Goal: Task Accomplishment & Management: Use online tool/utility

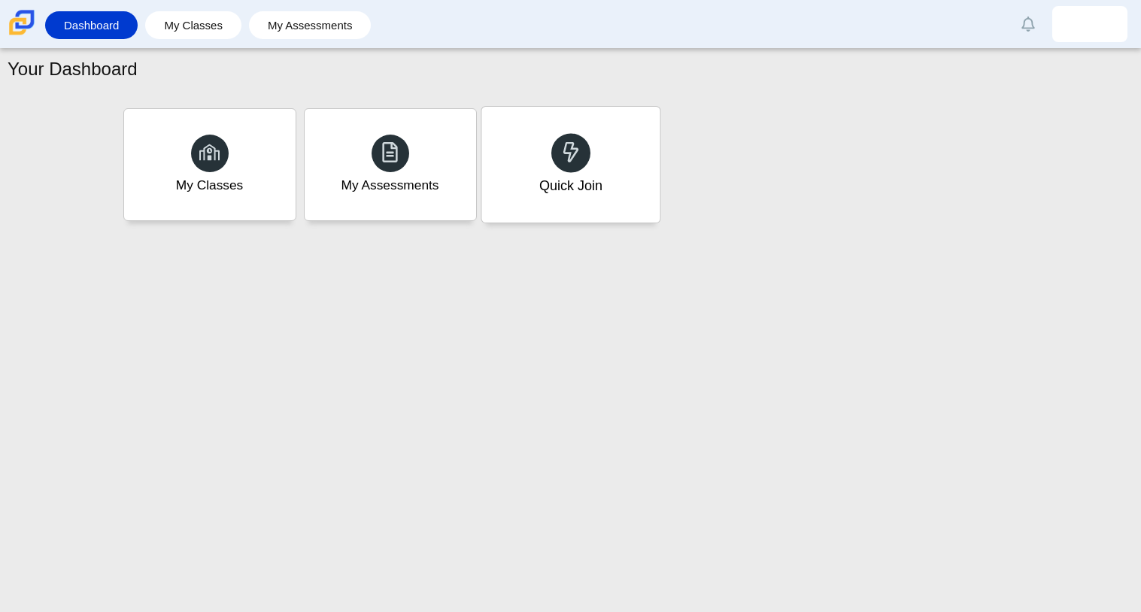
click at [536, 135] on div "Quick Join" at bounding box center [570, 165] width 178 height 116
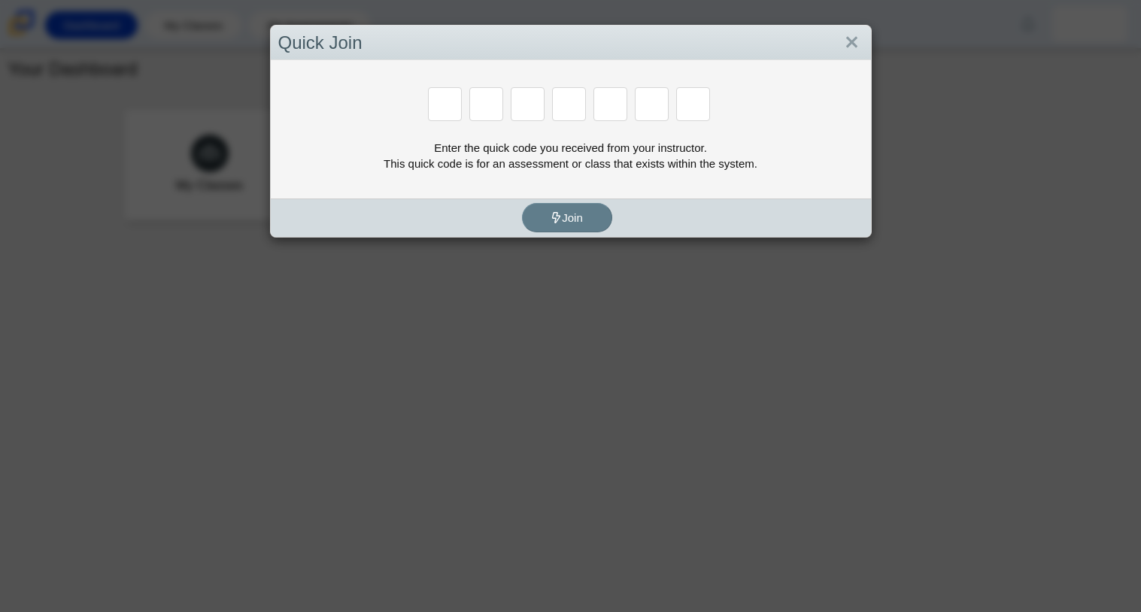
click at [445, 101] on input "Enter Access Code Digit 1" at bounding box center [445, 104] width 34 height 34
type input "m"
type input "7"
type input "e"
type input "3"
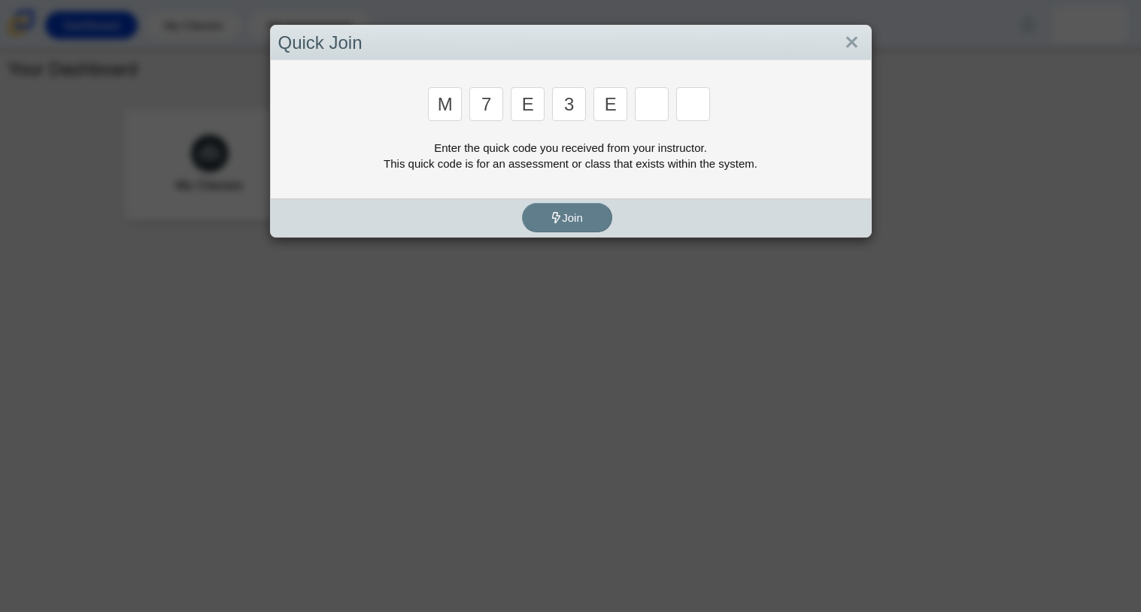
type input "e"
type input "v"
type input "w"
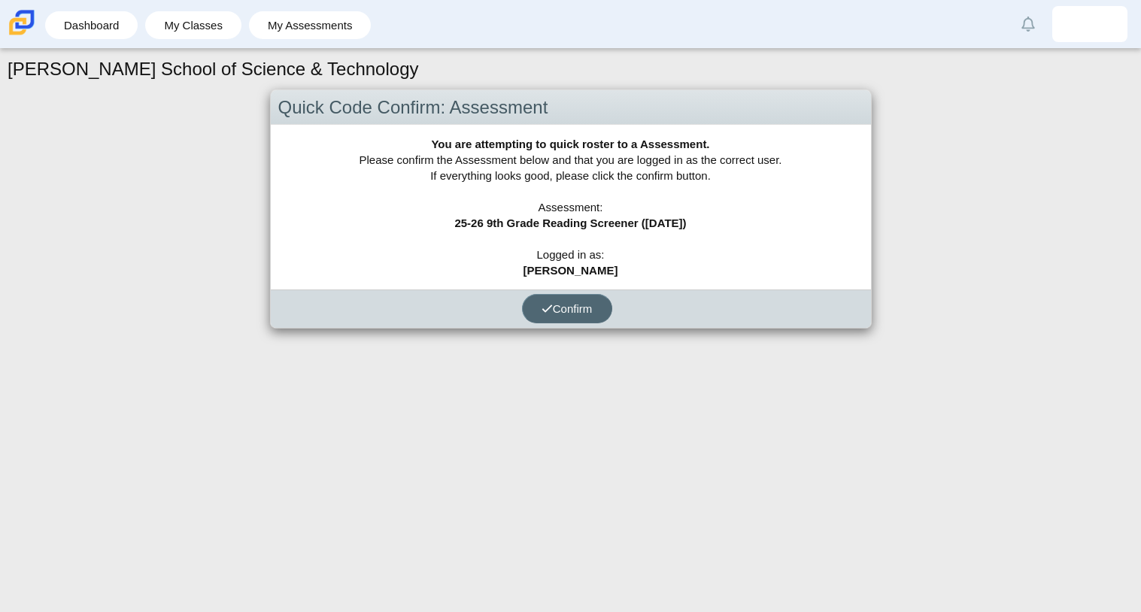
click at [585, 305] on span "Confirm" at bounding box center [567, 308] width 51 height 13
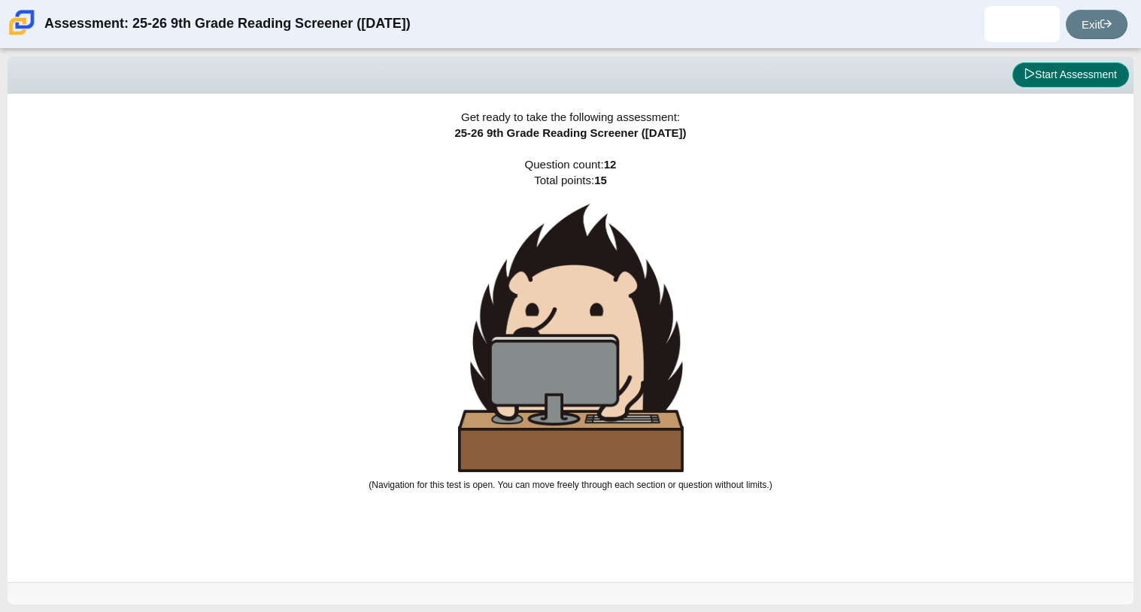
click at [1049, 71] on button "Start Assessment" at bounding box center [1071, 75] width 117 height 26
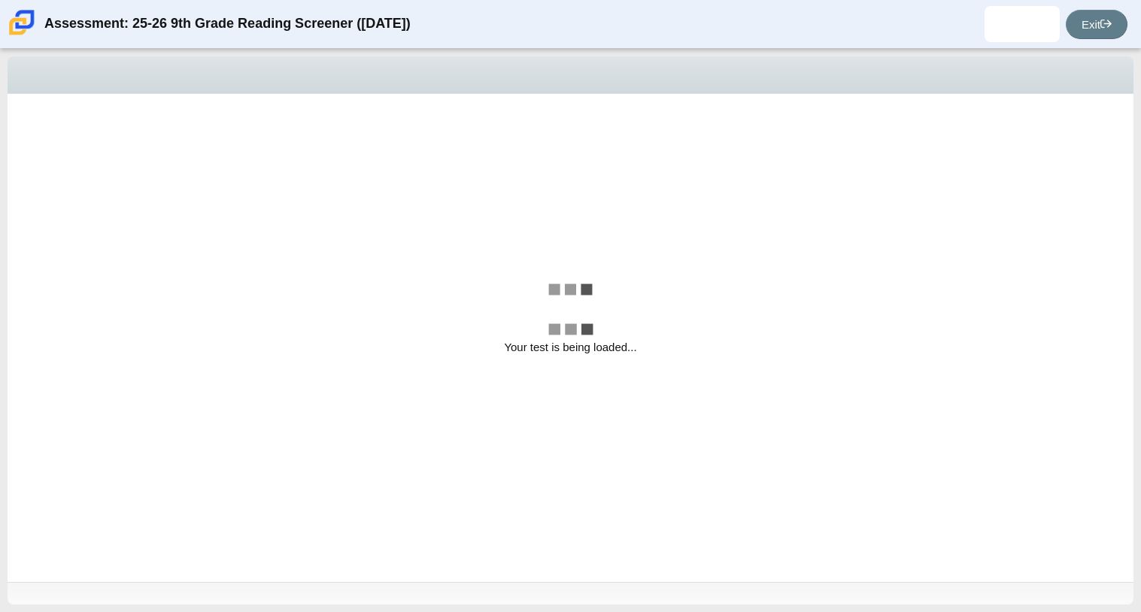
select select "ccc5b315-3c7c-471c-bf90-f22c8299c798"
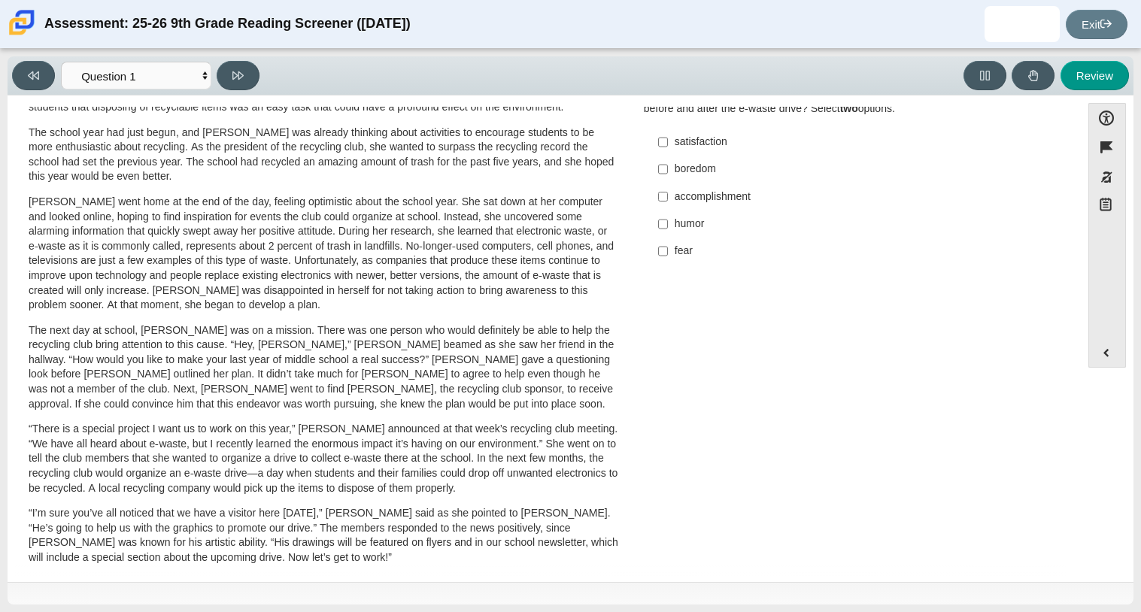
scroll to position [117, 0]
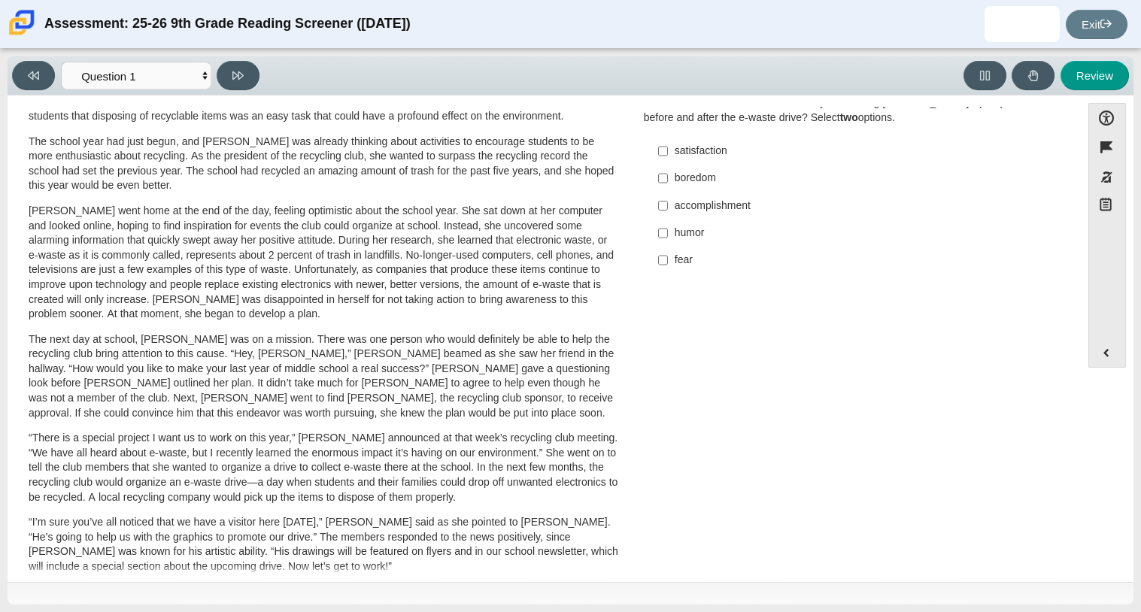
click at [703, 209] on div "accomplishment" at bounding box center [865, 206] width 380 height 15
click at [668, 209] on input "accomplishment accomplishment" at bounding box center [663, 205] width 10 height 27
checkbox input "true"
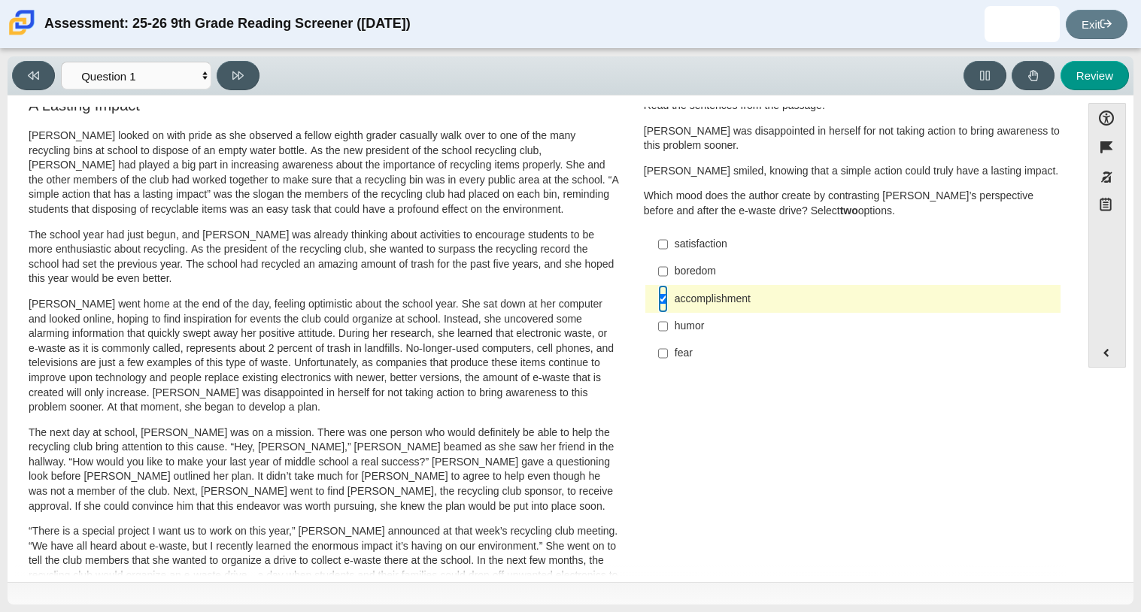
scroll to position [21, 0]
click at [709, 257] on label "satisfaction satisfaction" at bounding box center [854, 246] width 413 height 27
click at [668, 257] on input "satisfaction satisfaction" at bounding box center [663, 246] width 10 height 27
checkbox input "true"
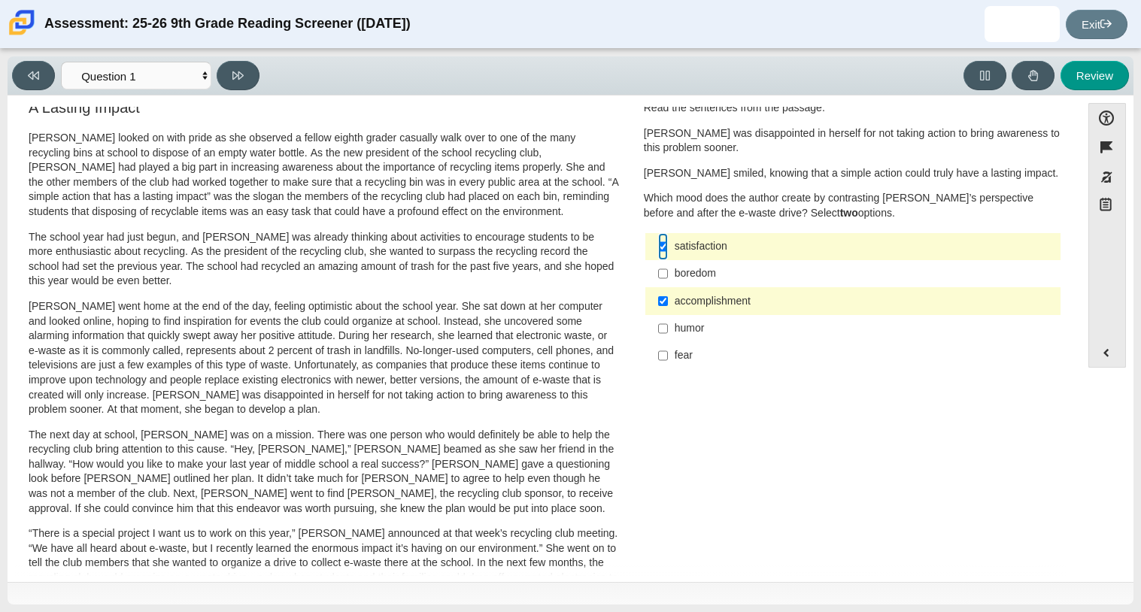
scroll to position [0, 0]
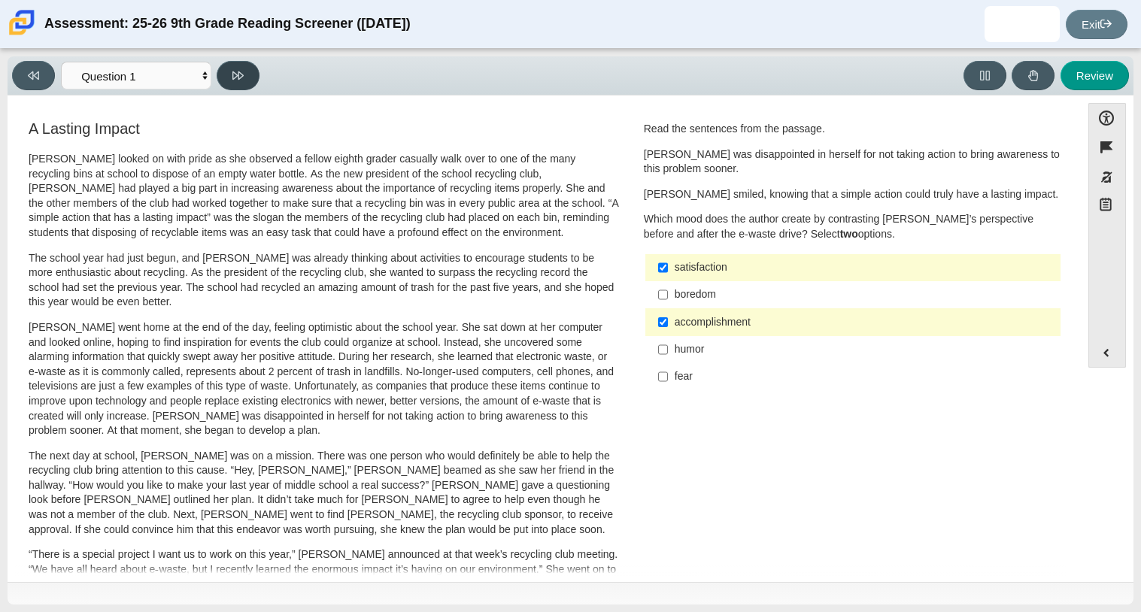
click at [251, 85] on button at bounding box center [238, 75] width 43 height 29
select select "0ff64528-ffd7-428d-b192-babfaadd44e8"
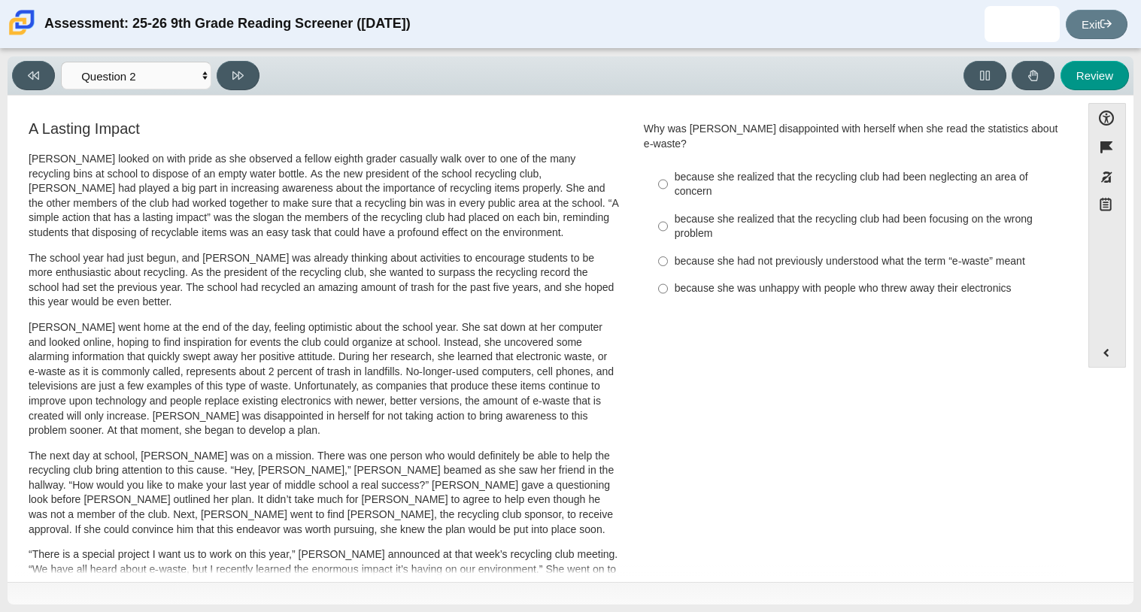
click at [827, 212] on div "because she realized that the recycling club had been focusing on the wrong pro…" at bounding box center [865, 226] width 380 height 29
click at [668, 209] on input "because she realized that the recycling club had been focusing on the wrong pro…" at bounding box center [663, 226] width 10 height 42
radio input "true"
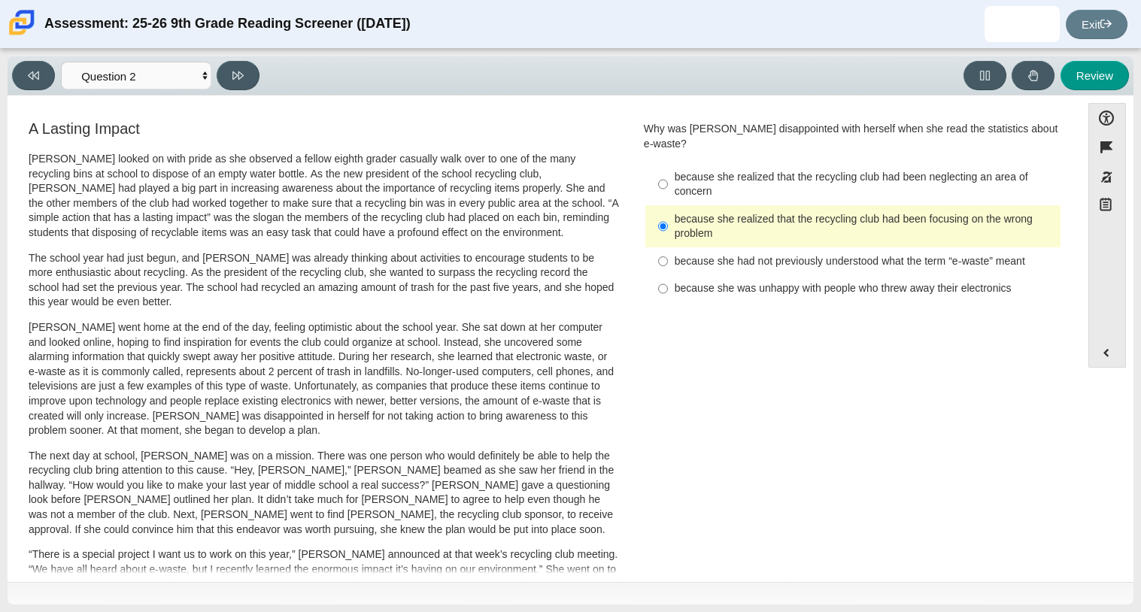
click at [850, 170] on div "because she realized that the recycling club had been neglecting an area of con…" at bounding box center [865, 184] width 380 height 29
click at [668, 169] on input "because she realized that the recycling club had been neglecting an area of con…" at bounding box center [663, 184] width 10 height 42
radio input "true"
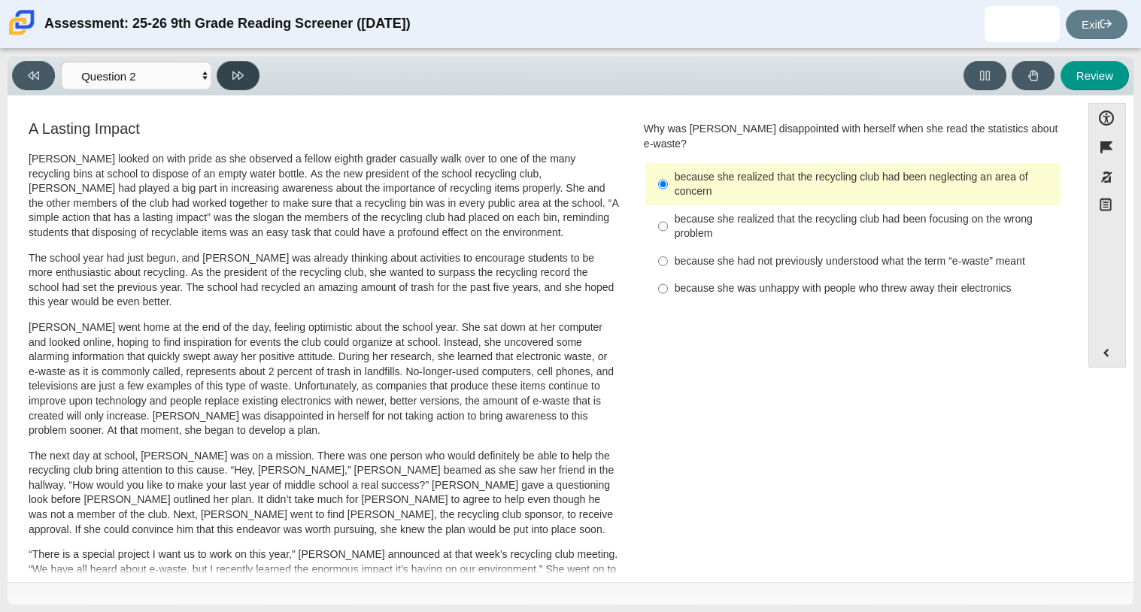
click at [244, 67] on button at bounding box center [238, 75] width 43 height 29
select select "7ce3d843-6974-4858-901c-1ff39630e843"
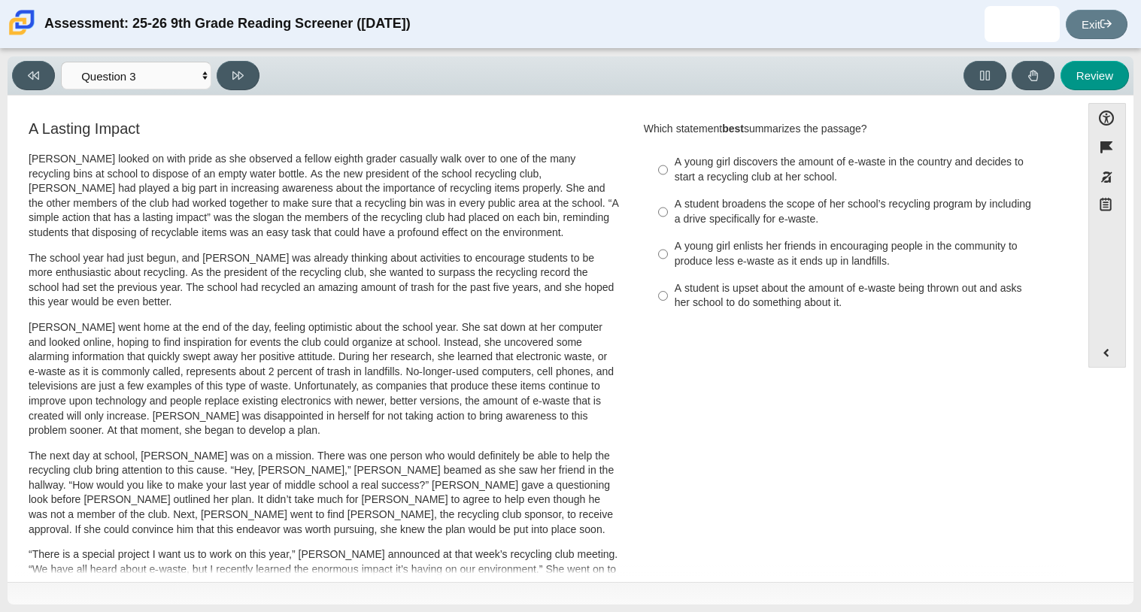
click at [717, 205] on div "A student broadens the scope of her school’s recycling program by including a d…" at bounding box center [865, 211] width 380 height 29
click at [668, 205] on input "A student broadens the scope of her school’s recycling program by including a d…" at bounding box center [663, 212] width 10 height 42
radio input "true"
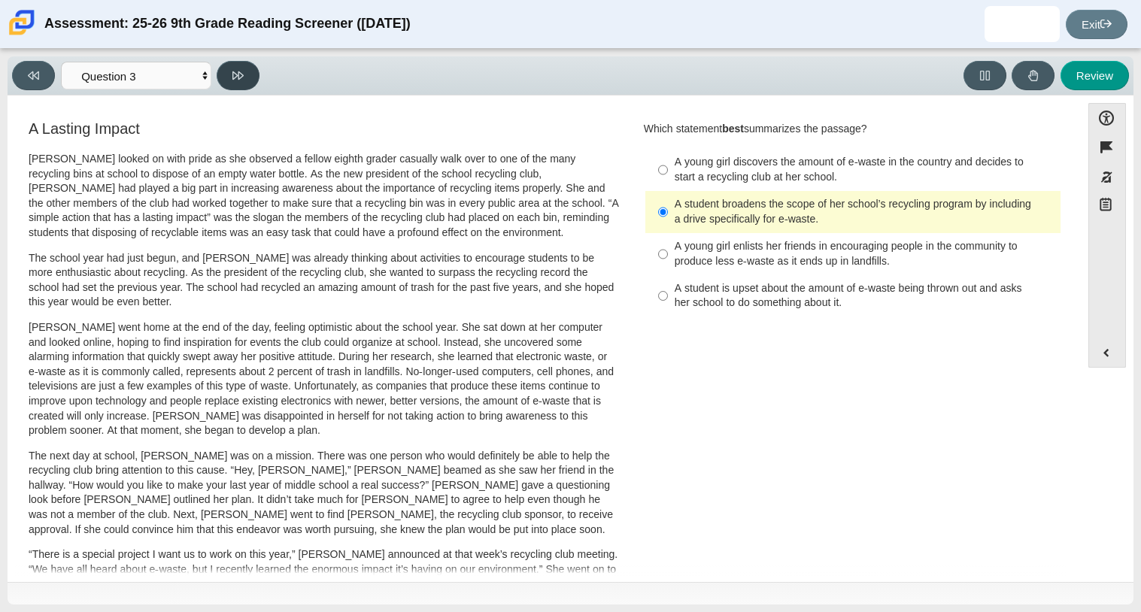
click at [245, 71] on button at bounding box center [238, 75] width 43 height 29
select select "ca9ea0f1-49c5-4bd1-83b0-472c18652b42"
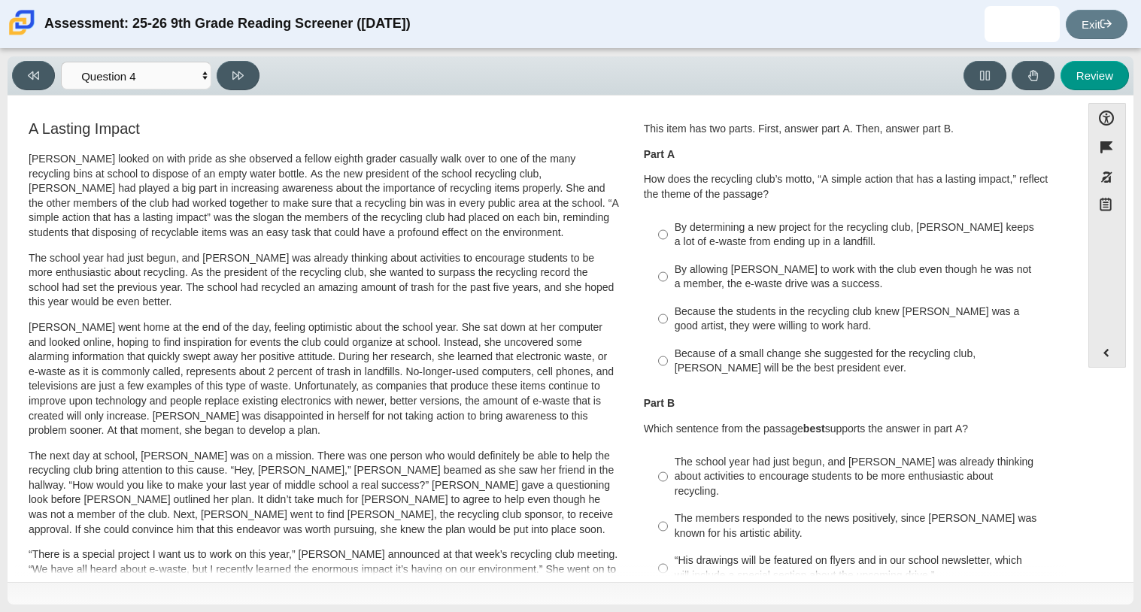
click at [736, 242] on div "By determining a new project for the recycling club, Scarlett keeps a lot of e-…" at bounding box center [865, 234] width 380 height 29
click at [668, 242] on input "By determining a new project for the recycling club, Scarlett keeps a lot of e-…" at bounding box center [663, 235] width 10 height 42
radio input "true"
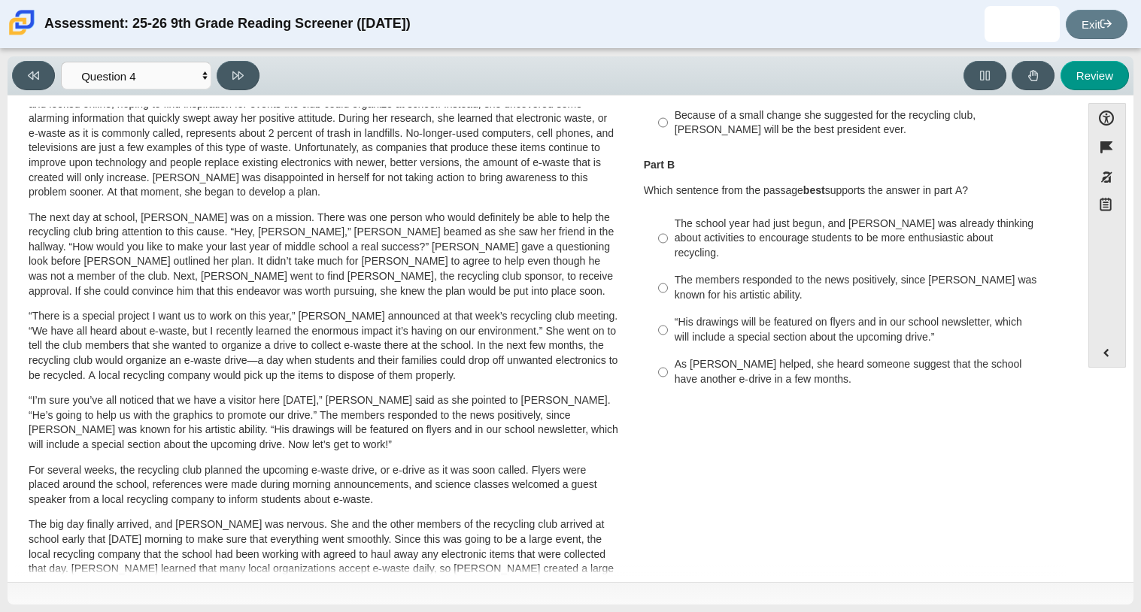
scroll to position [260, 0]
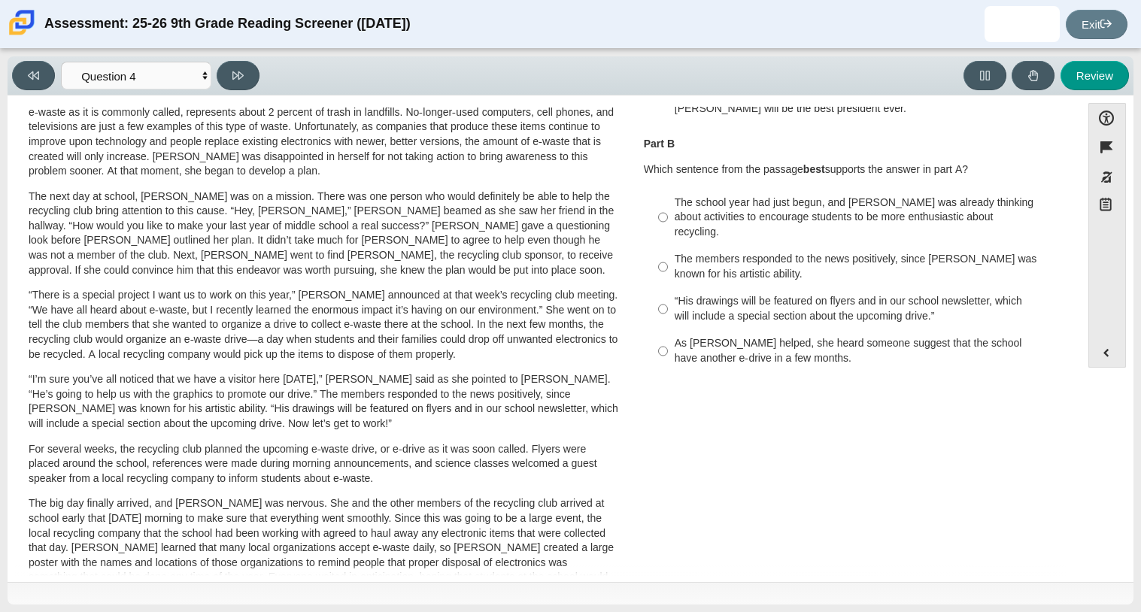
click at [687, 336] on div "As Scarlett helped, she heard someone suggest that the school have another e-dr…" at bounding box center [865, 350] width 380 height 29
click at [668, 333] on input "As Scarlett helped, she heard someone suggest that the school have another e-dr…" at bounding box center [663, 351] width 10 height 42
radio input "true"
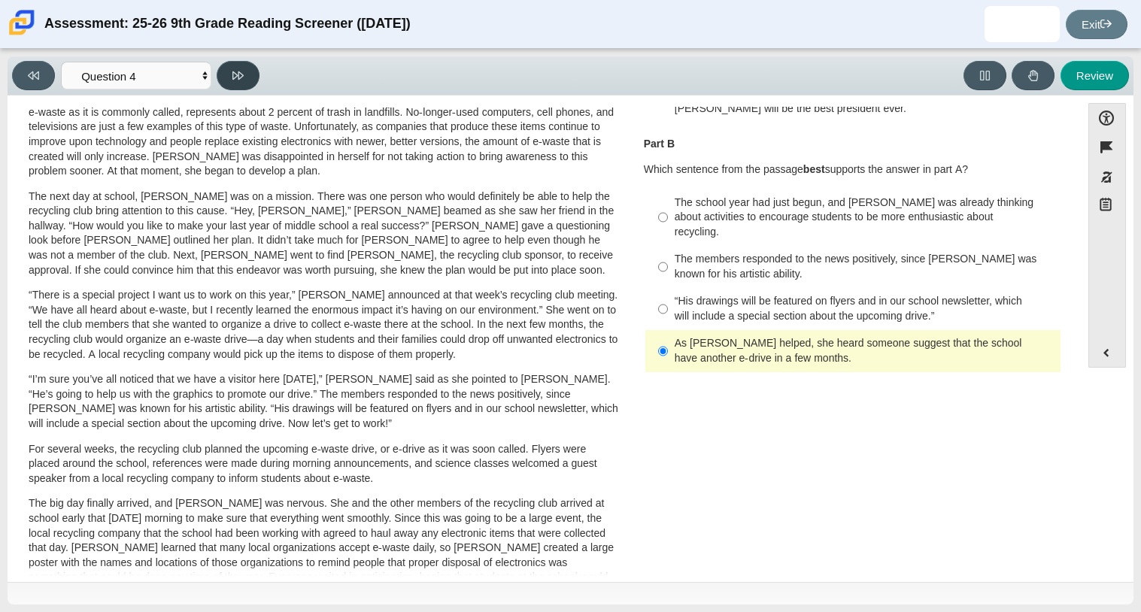
click at [226, 67] on button at bounding box center [238, 75] width 43 height 29
select select "e41f1a79-e29f-4095-8030-a53364015bed"
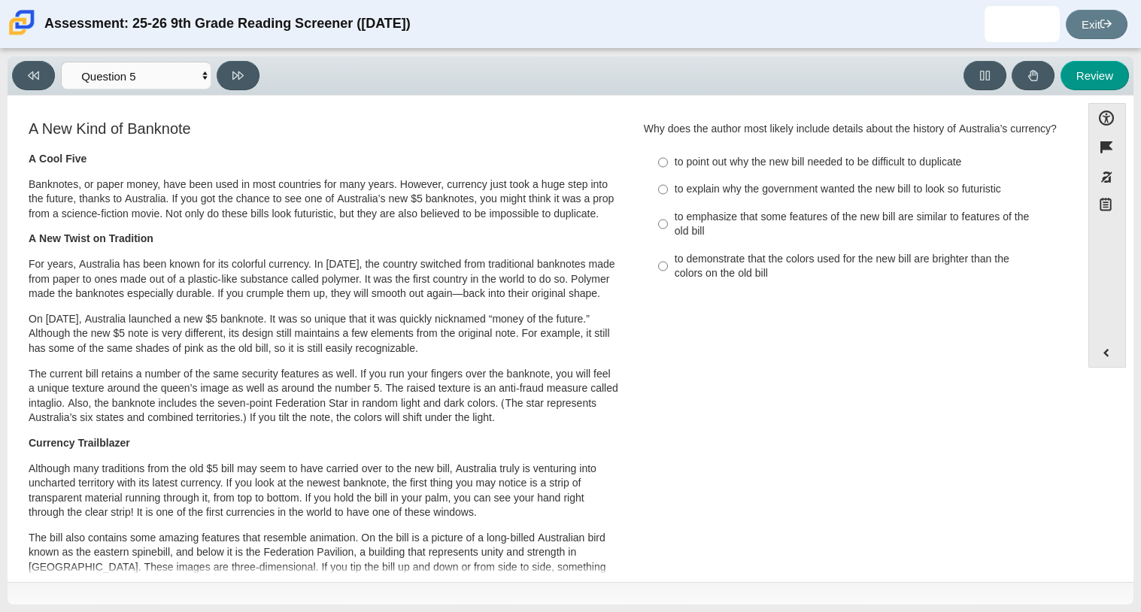
click at [861, 170] on div "to point out why the new bill needed to be difficult to duplicate" at bounding box center [865, 162] width 380 height 15
click at [668, 176] on input "to point out why the new bill needed to be difficult to duplicate to point out …" at bounding box center [663, 162] width 10 height 27
radio input "true"
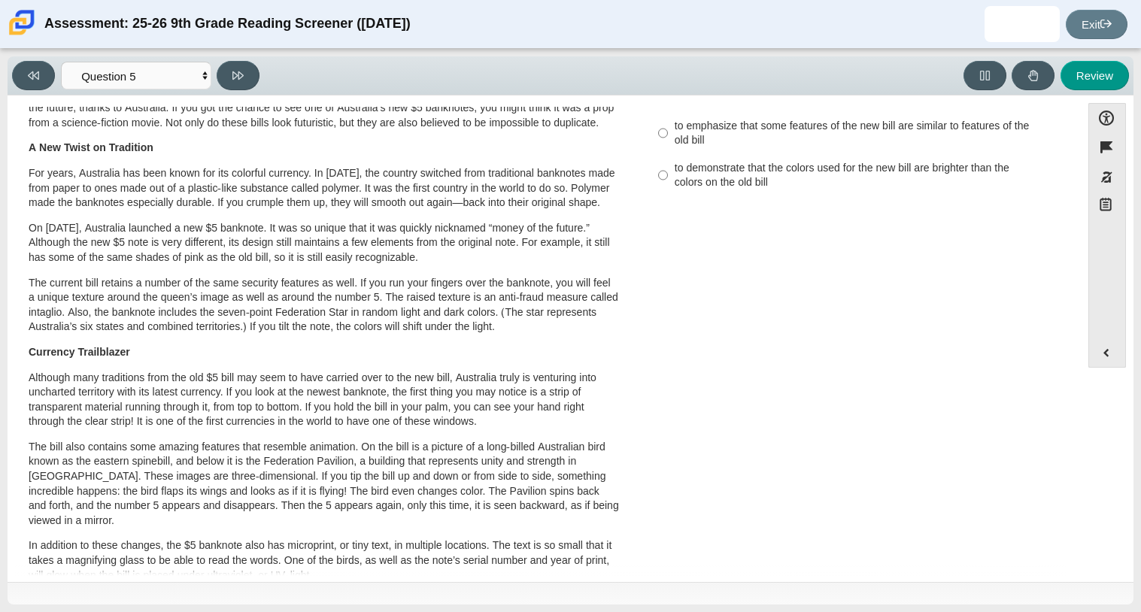
scroll to position [0, 0]
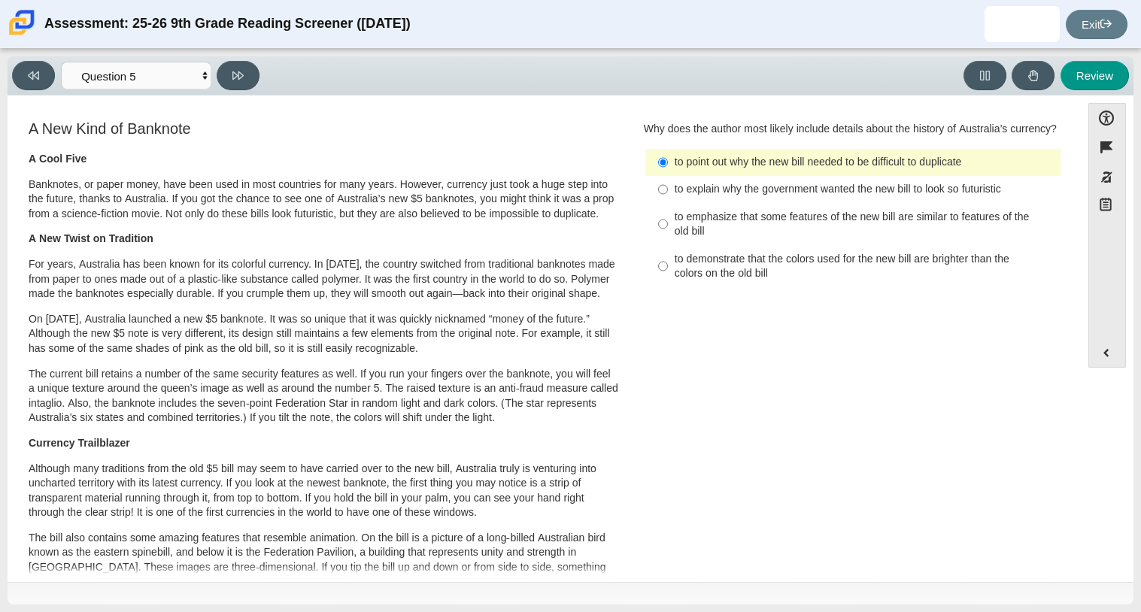
click at [804, 239] on div "to emphasize that some features of the new bill are similar to features of the …" at bounding box center [865, 224] width 380 height 29
click at [668, 245] on input "to emphasize that some features of the new bill are similar to features of the …" at bounding box center [663, 224] width 10 height 42
radio input "true"
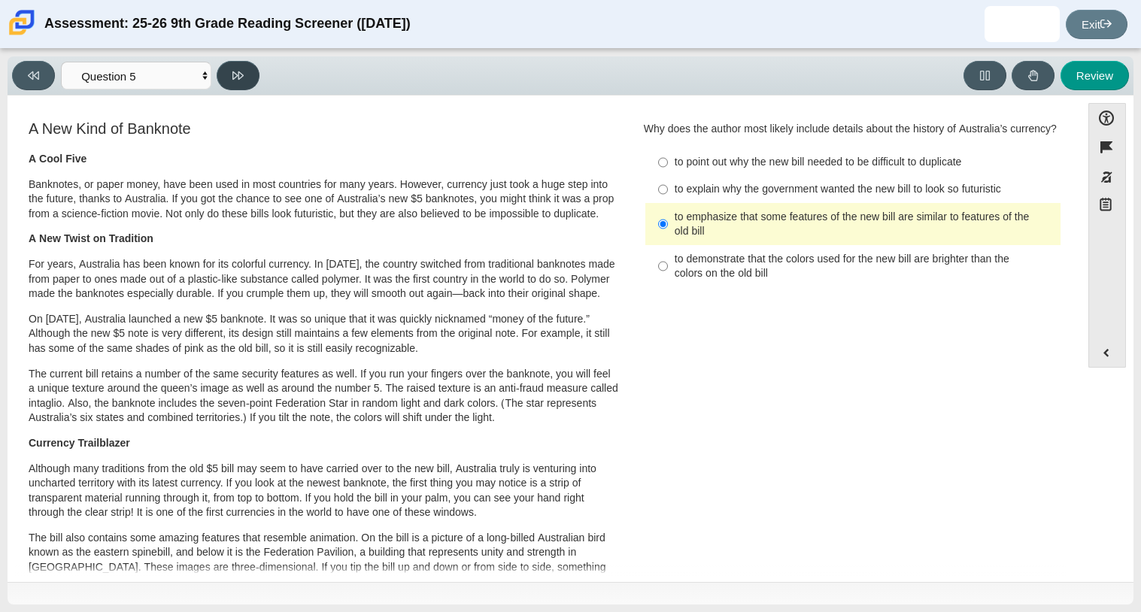
click at [243, 75] on icon at bounding box center [237, 75] width 11 height 11
select select "69146e31-7b3d-4a3e-9ce6-f30c24342ae0"
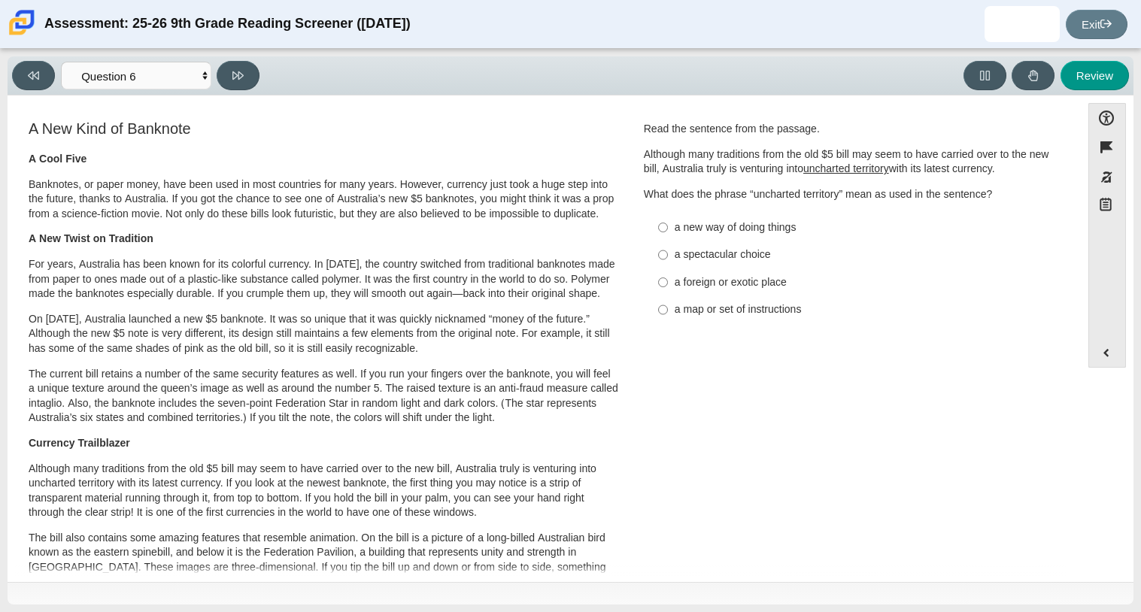
click at [788, 238] on label "a new way of doing things a new way of doing things" at bounding box center [854, 227] width 413 height 27
click at [668, 238] on input "a new way of doing things a new way of doing things" at bounding box center [663, 227] width 10 height 27
radio input "true"
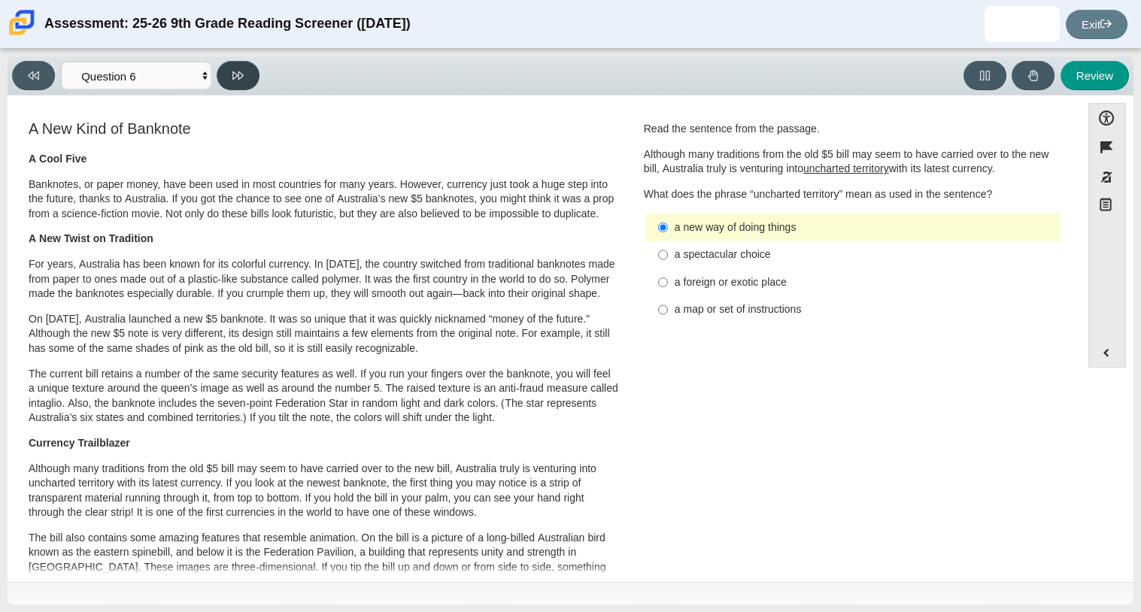
click at [229, 77] on button at bounding box center [238, 75] width 43 height 29
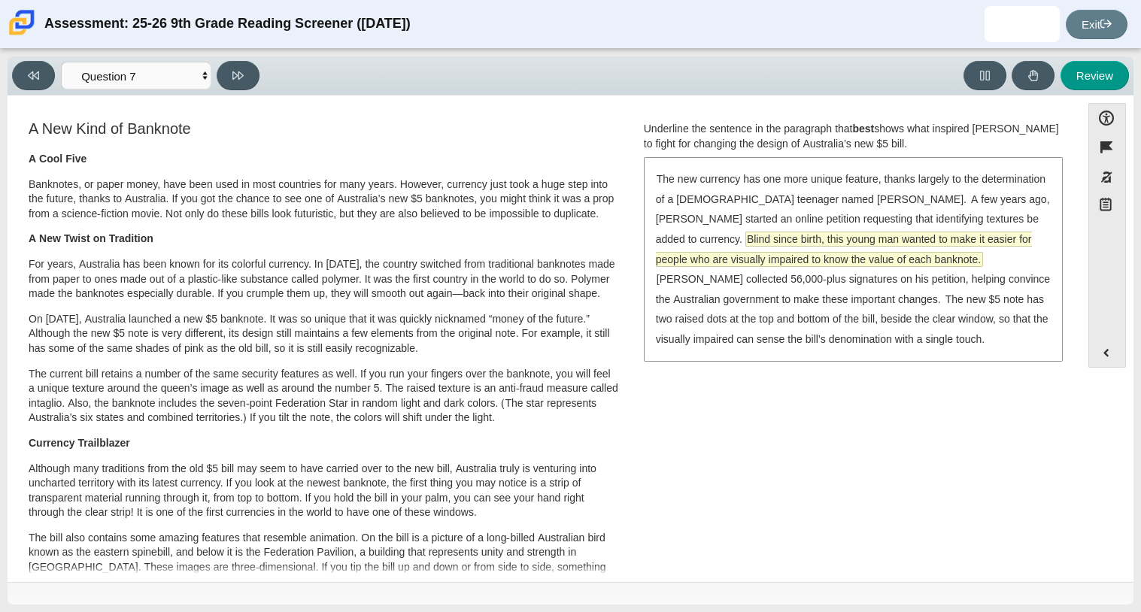
click at [763, 244] on span "Blind since birth, this young man wanted to make it easier for people who are v…" at bounding box center [844, 249] width 376 height 34
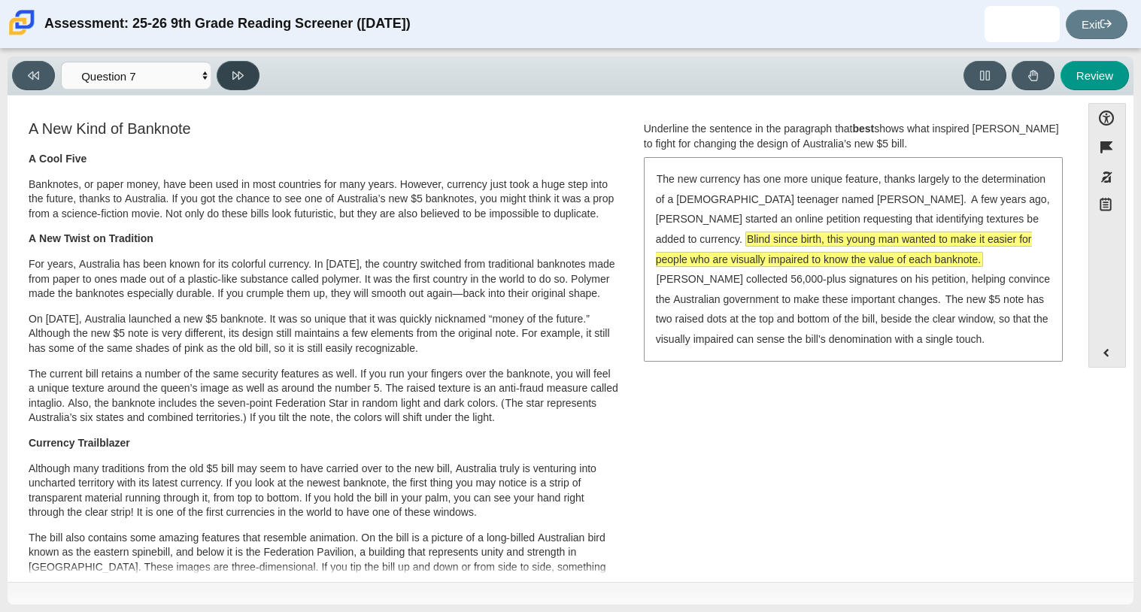
click at [238, 77] on icon at bounding box center [237, 75] width 11 height 8
select select "ea8338c2-a6a3-418e-a305-2b963b54a290"
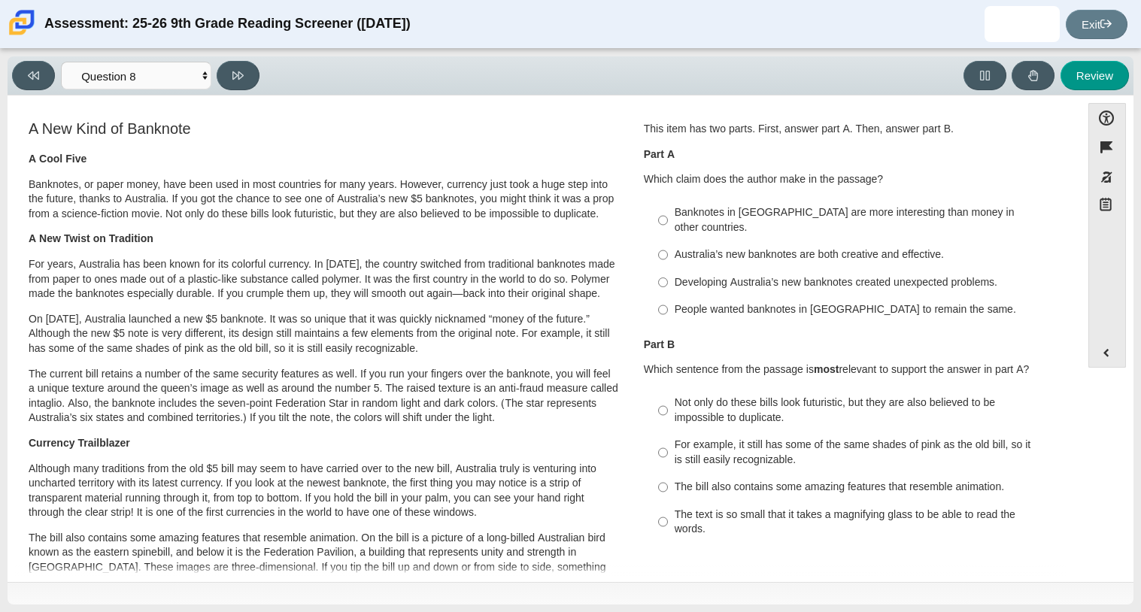
click at [753, 250] on label "Australia’s new banknotes are both creative and effective. Australia’s new bank…" at bounding box center [854, 254] width 413 height 27
click at [668, 250] on input "Australia’s new banknotes are both creative and effective. Australia’s new bank…" at bounding box center [663, 254] width 10 height 27
radio input "true"
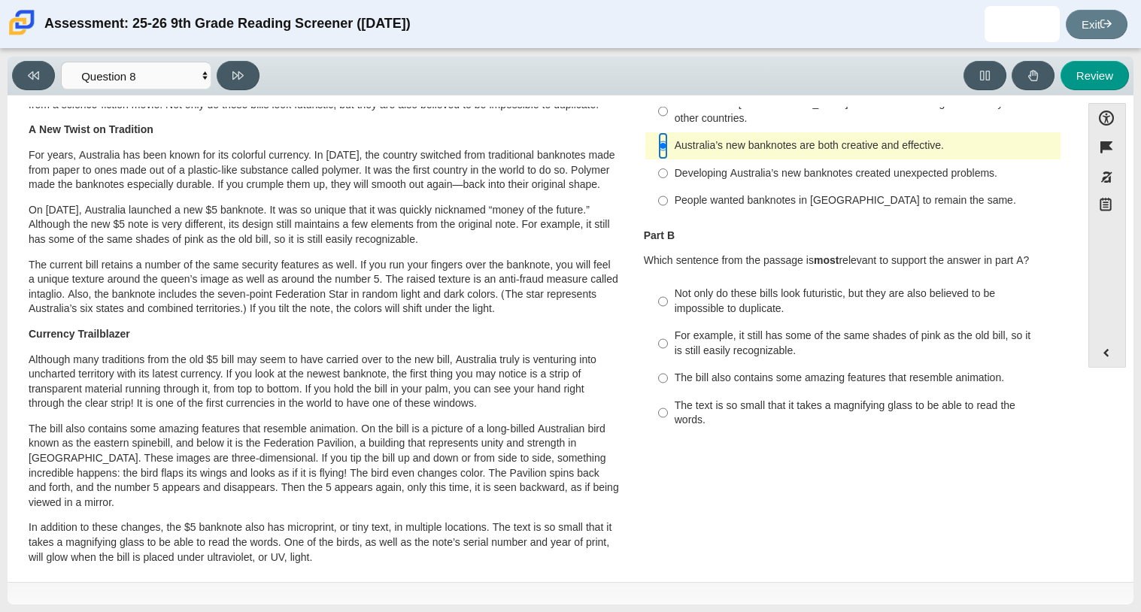
scroll to position [117, 0]
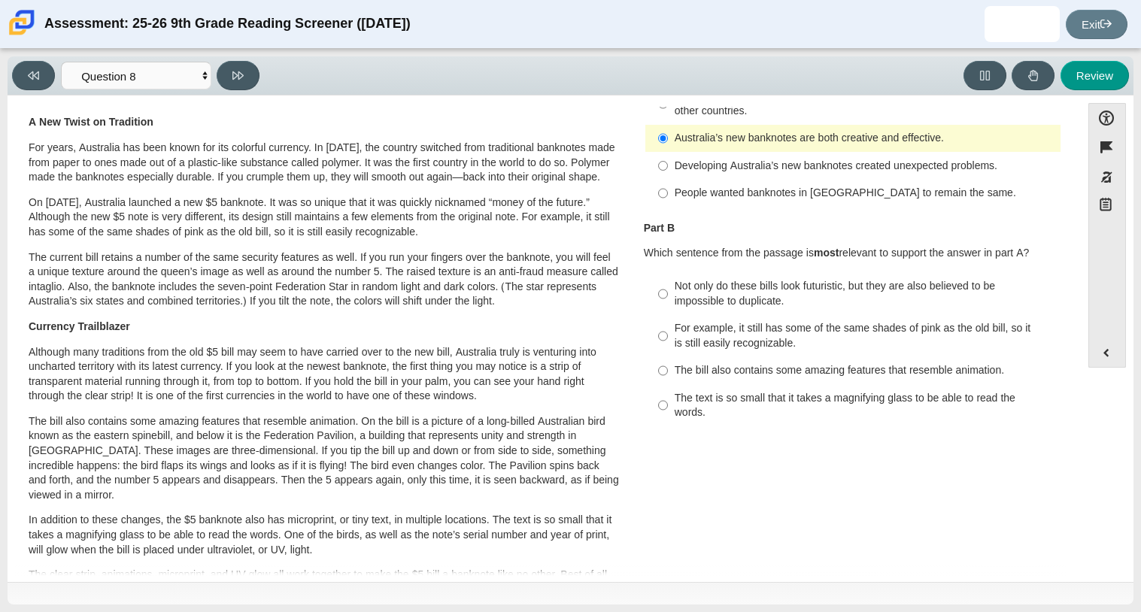
click at [759, 279] on div "Not only do these bills look futuristic, but they are also believed to be impos…" at bounding box center [865, 293] width 380 height 29
click at [668, 273] on input "Not only do these bills look futuristic, but they are also believed to be impos…" at bounding box center [663, 294] width 10 height 42
radio input "true"
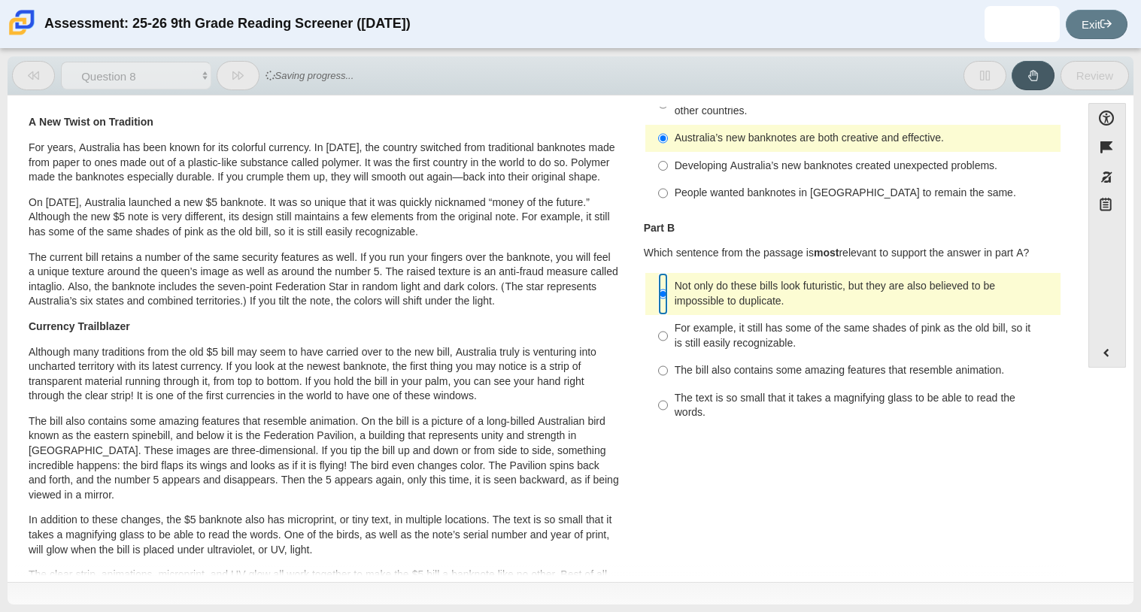
scroll to position [0, 0]
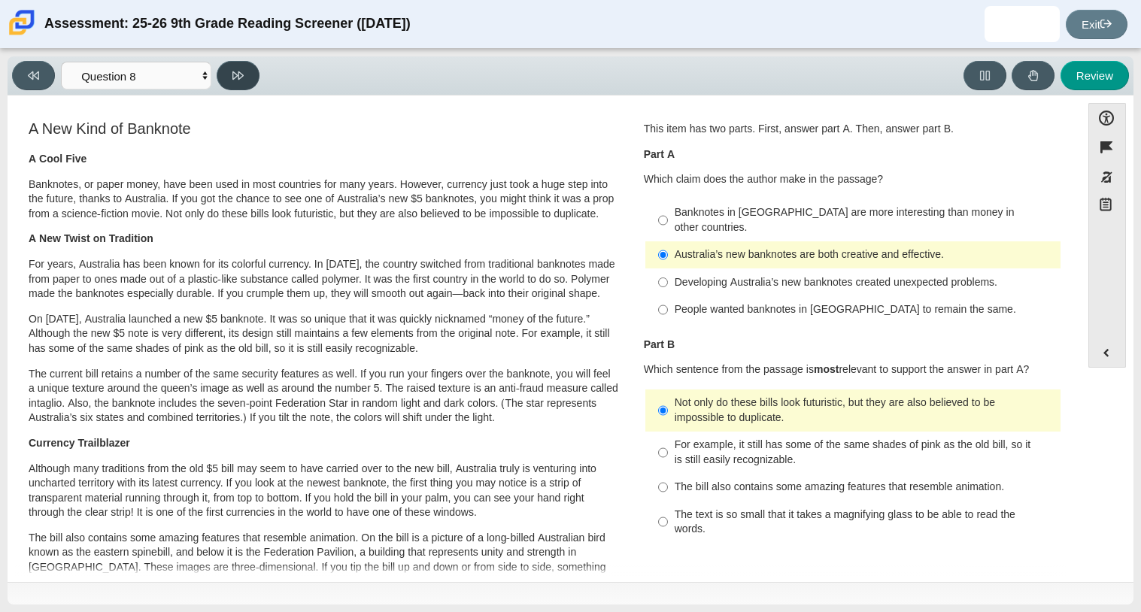
click at [232, 83] on button at bounding box center [238, 75] width 43 height 29
select select "89f058d6-b15c-4ef5-a4b3-fdaffb8868b6"
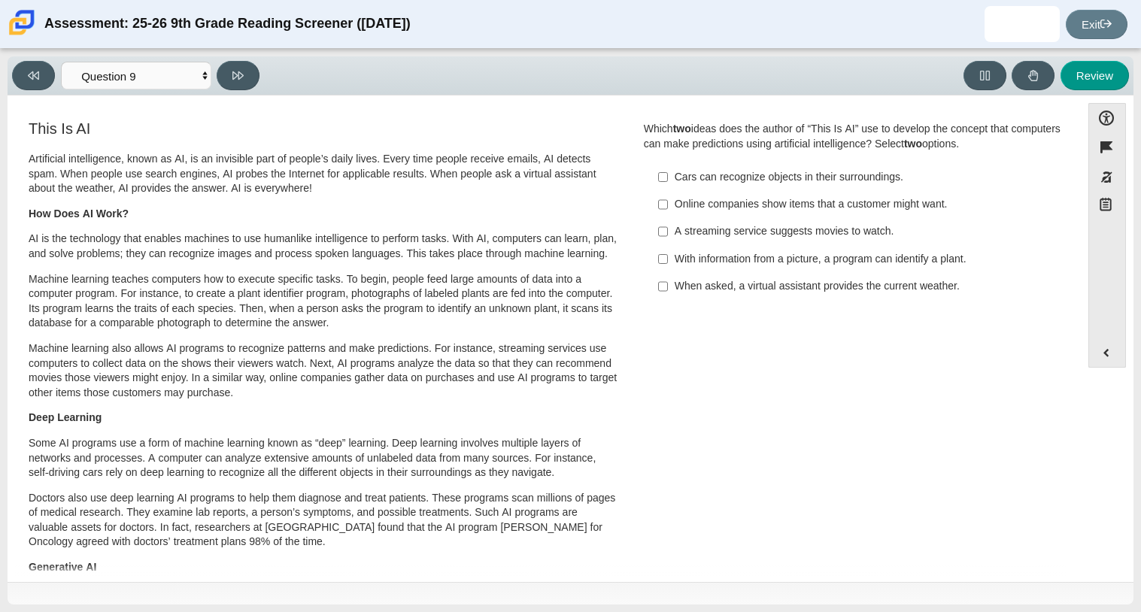
click at [721, 226] on div "A streaming service suggests movies to watch." at bounding box center [865, 231] width 380 height 15
click at [668, 226] on input "A streaming service suggests movies to watch. A streaming service suggests movi…" at bounding box center [663, 231] width 10 height 27
checkbox input "true"
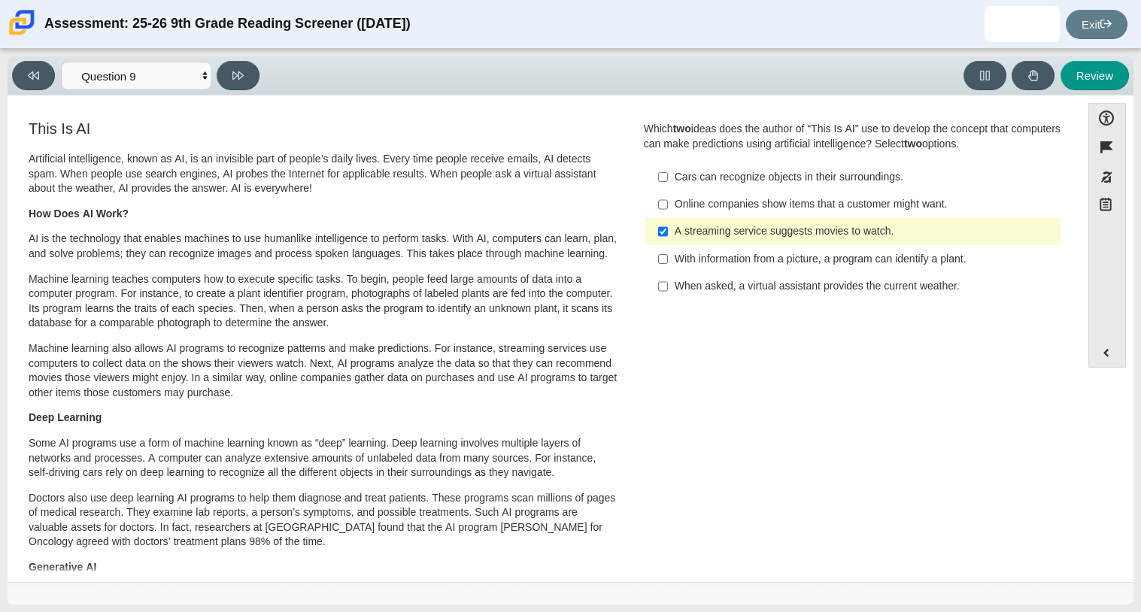
click at [721, 257] on div "With information from a picture, a program can identify a plant." at bounding box center [865, 259] width 380 height 15
click at [668, 257] on input "With information from a picture, a program can identify a plant. With informati…" at bounding box center [663, 258] width 10 height 27
checkbox input "true"
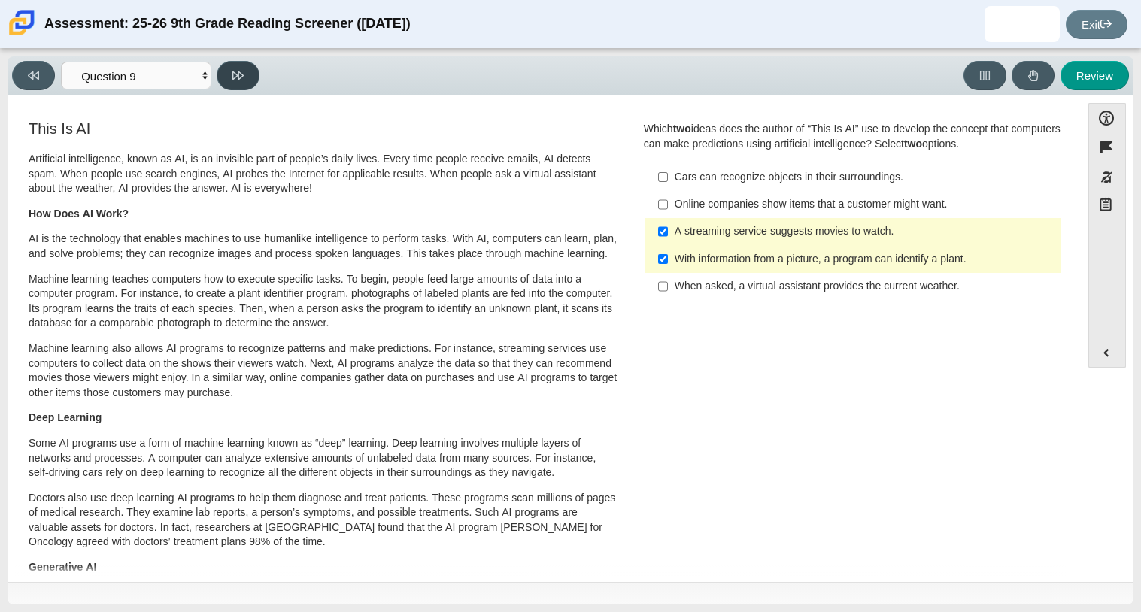
click at [241, 73] on icon at bounding box center [237, 75] width 11 height 8
select select "cdf3c14e-a918-44d1-9b63-3db0fa81641e"
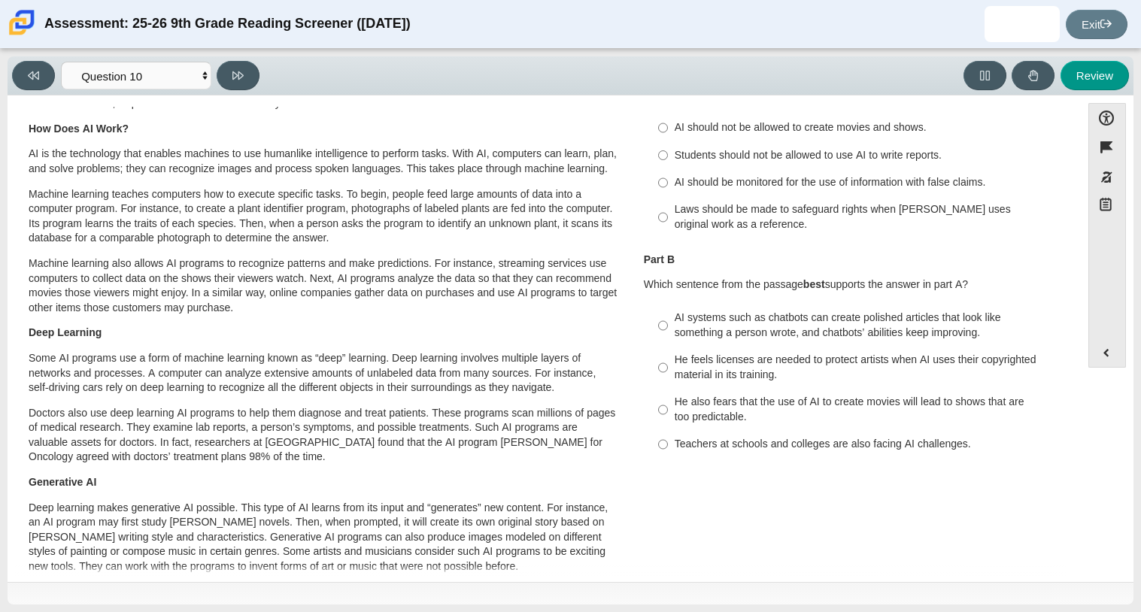
scroll to position [91, 0]
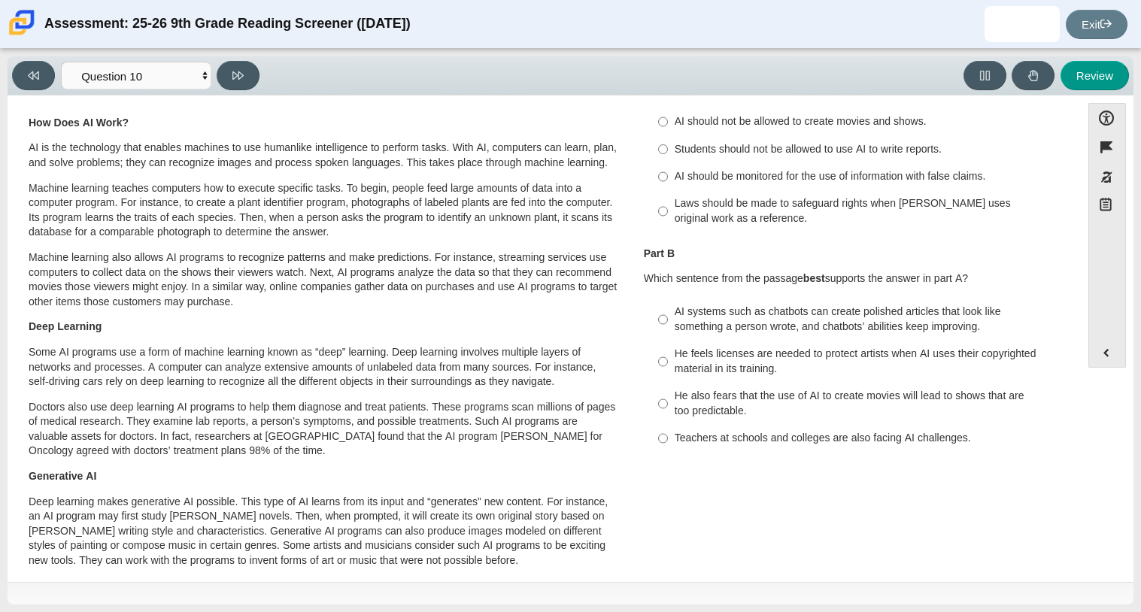
click at [751, 169] on div "AI should be monitored for the use of information with false claims." at bounding box center [865, 176] width 380 height 15
click at [668, 169] on input "AI should be monitored for the use of information with false claims. AI should …" at bounding box center [663, 176] width 10 height 27
radio input "true"
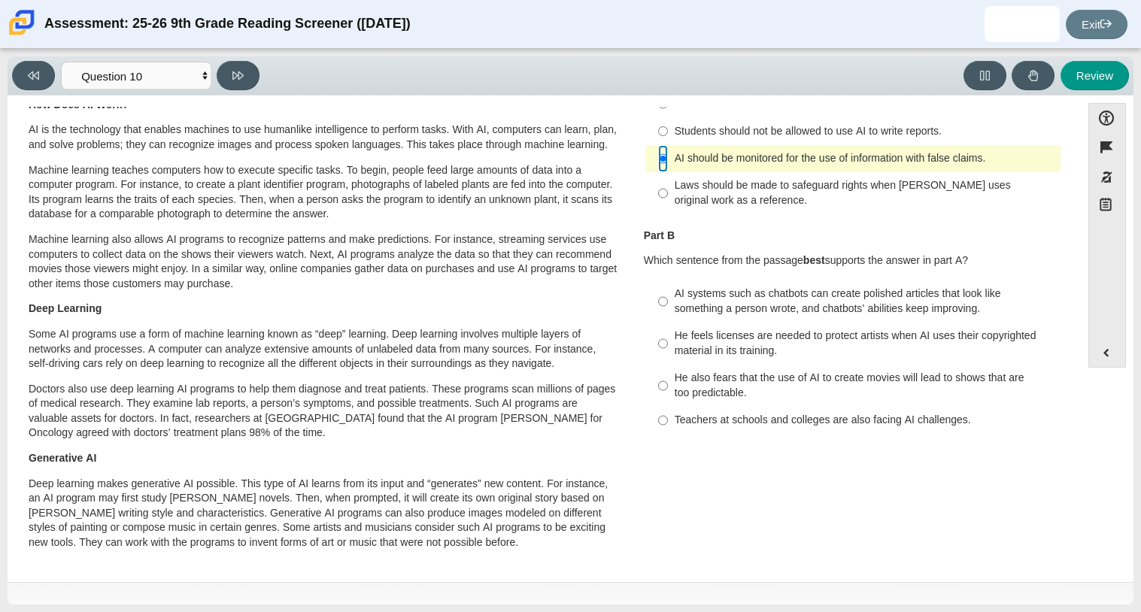
scroll to position [114, 0]
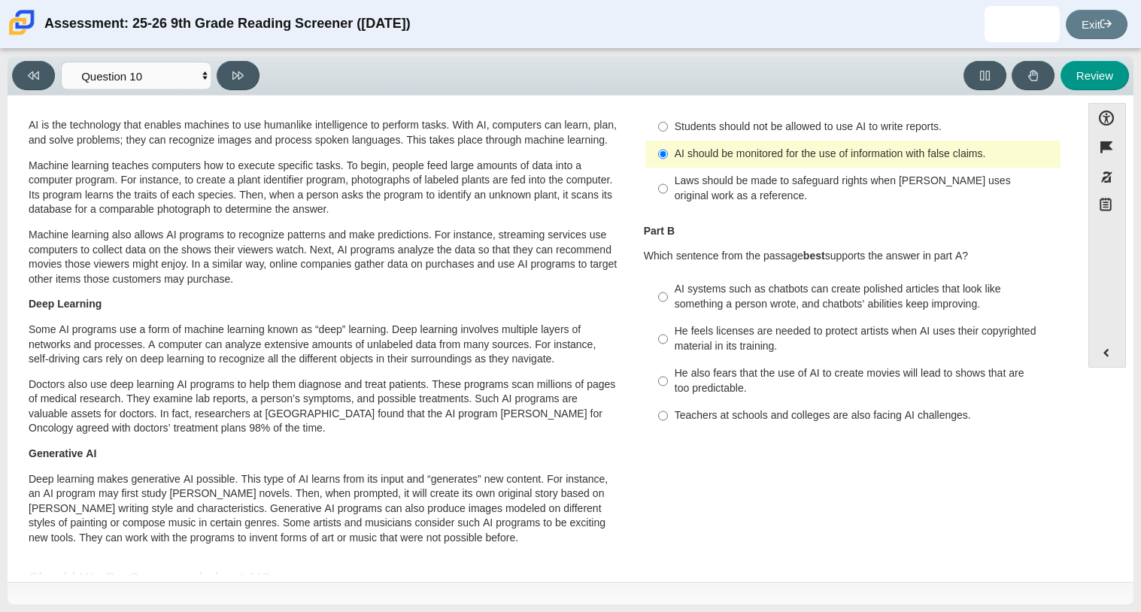
click at [821, 329] on div "He feels licenses are needed to protect artists when AI uses their copyrighted …" at bounding box center [865, 338] width 380 height 29
click at [668, 329] on input "He feels licenses are needed to protect artists when AI uses their copyrighted …" at bounding box center [663, 339] width 10 height 42
radio input "true"
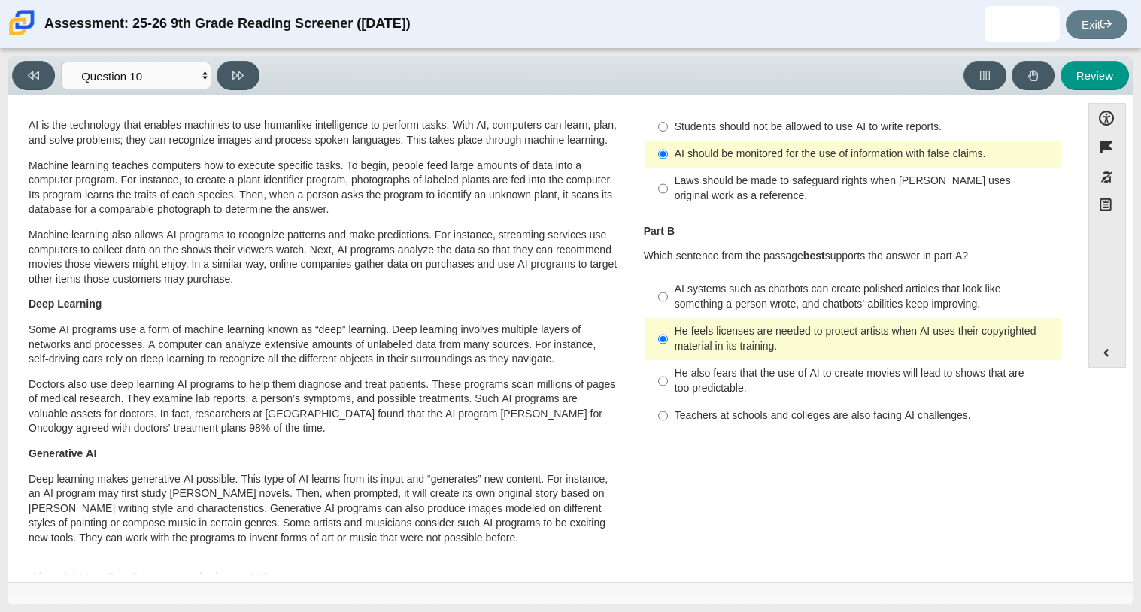
click at [791, 208] on label "Laws should be made to safeguard rights when AI uses original work as a referen…" at bounding box center [854, 189] width 413 height 42
click at [668, 208] on input "Laws should be made to safeguard rights when AI uses original work as a referen…" at bounding box center [663, 189] width 10 height 42
radio input "true"
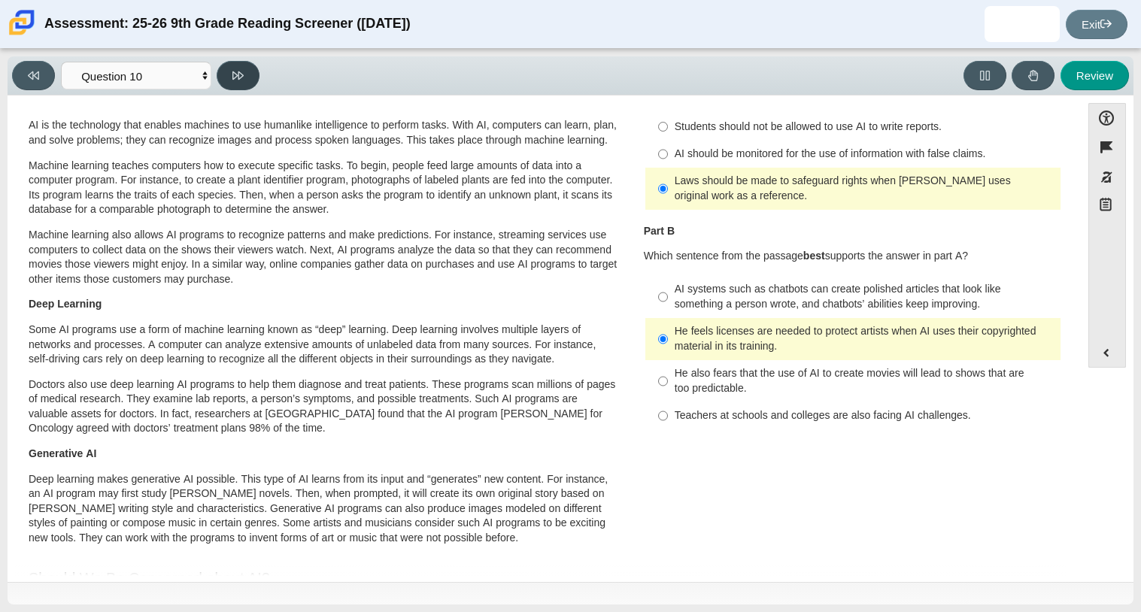
click at [230, 64] on button at bounding box center [238, 75] width 43 height 29
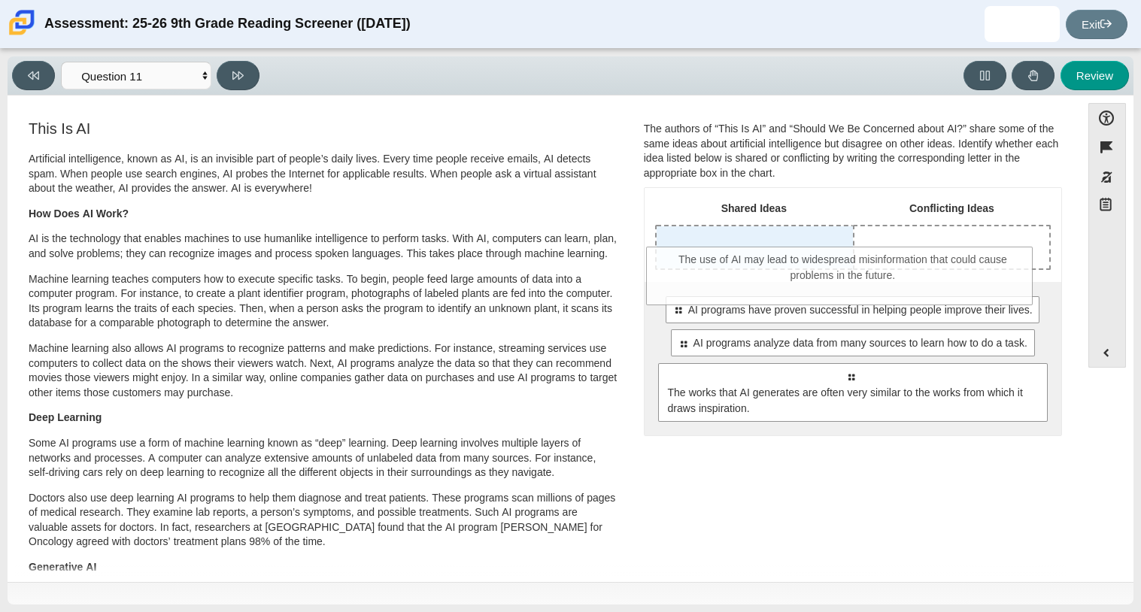
drag, startPoint x: 764, startPoint y: 378, endPoint x: 755, endPoint y: 260, distance: 118.4
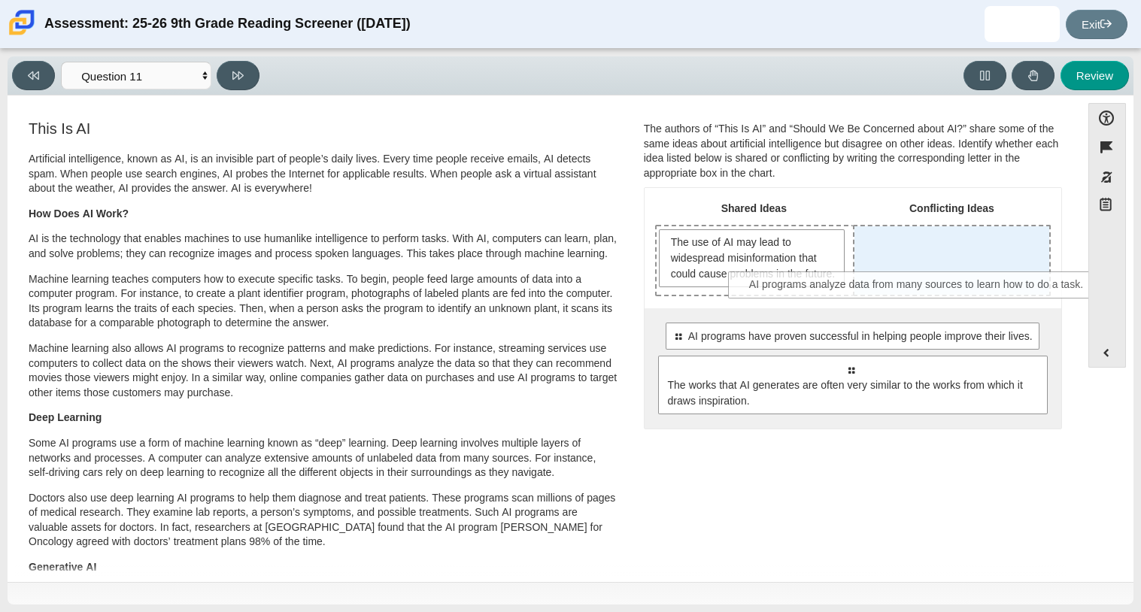
drag, startPoint x: 834, startPoint y: 393, endPoint x: 901, endPoint y: 293, distance: 119.8
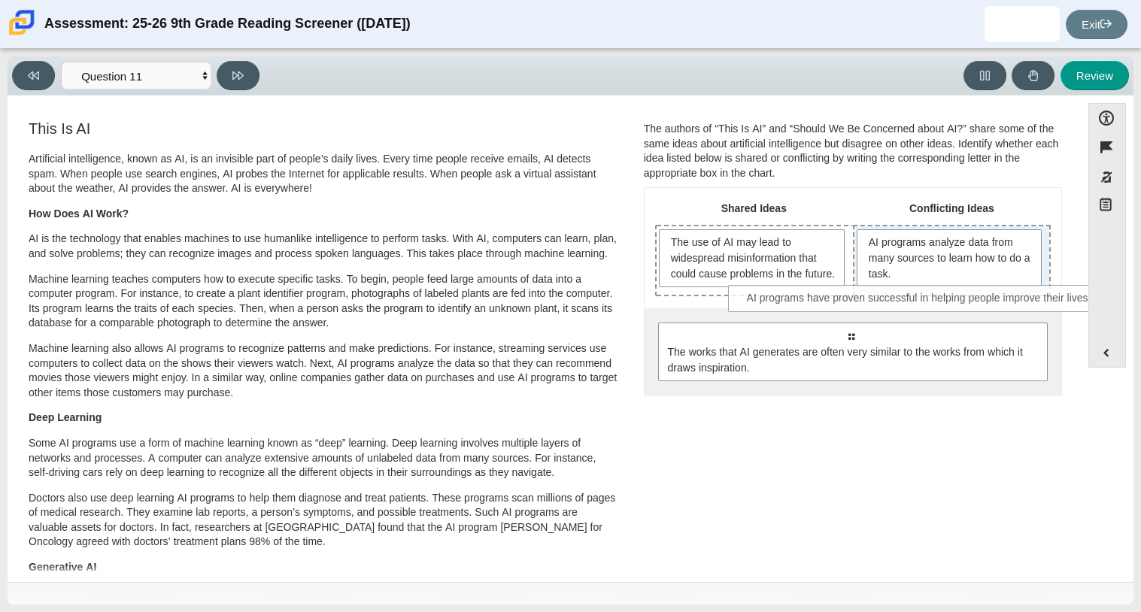
drag, startPoint x: 906, startPoint y: 355, endPoint x: 976, endPoint y: 302, distance: 87.6
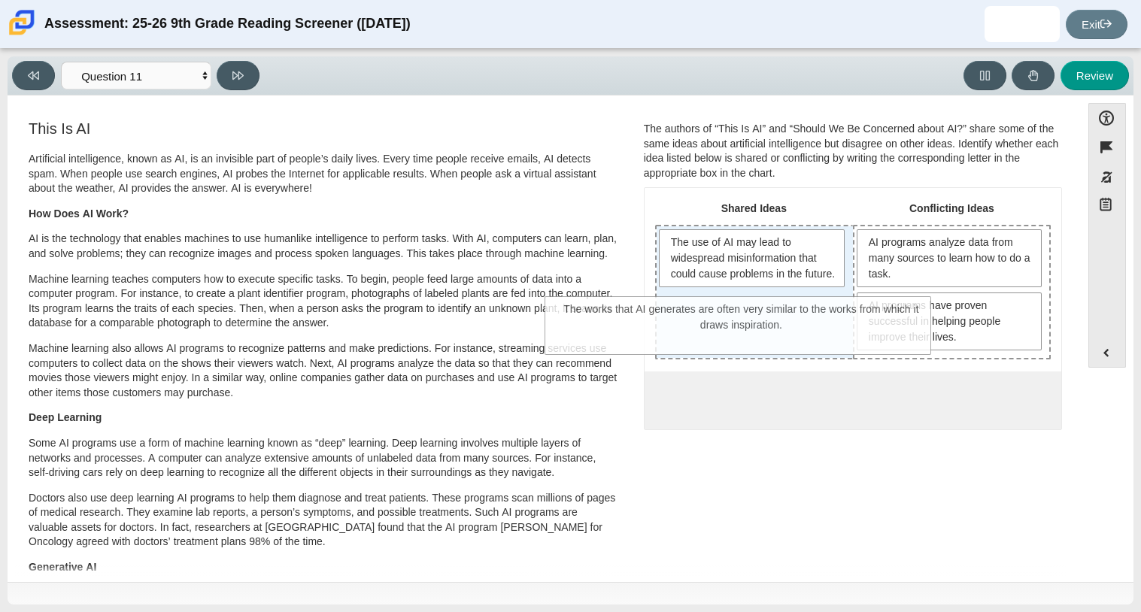
drag, startPoint x: 890, startPoint y: 437, endPoint x: 781, endPoint y: 349, distance: 140.2
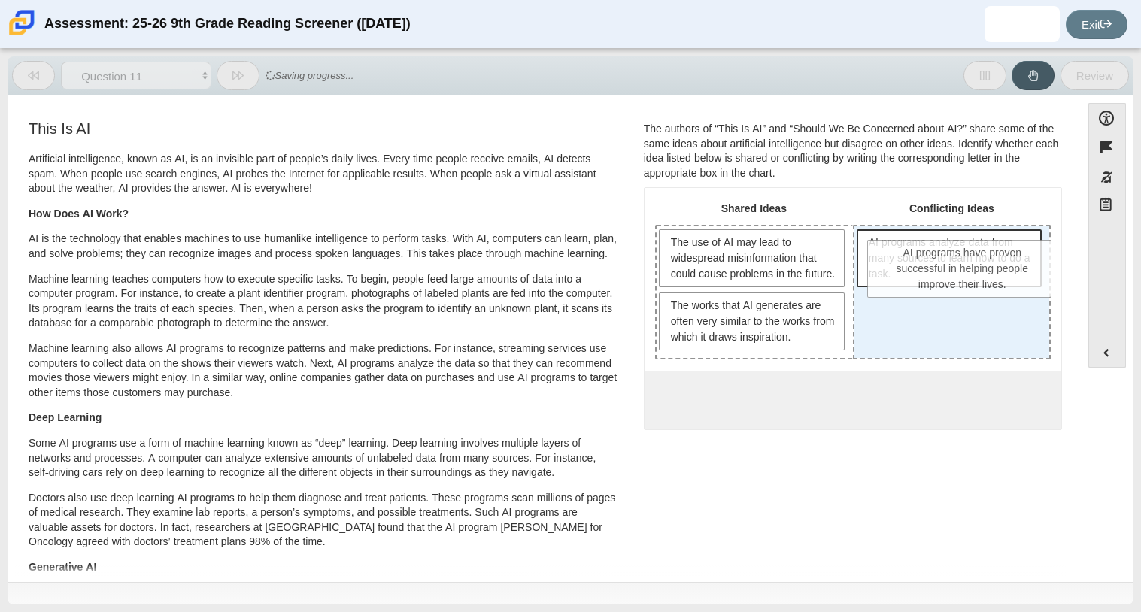
drag, startPoint x: 894, startPoint y: 323, endPoint x: 910, endPoint y: 269, distance: 56.6
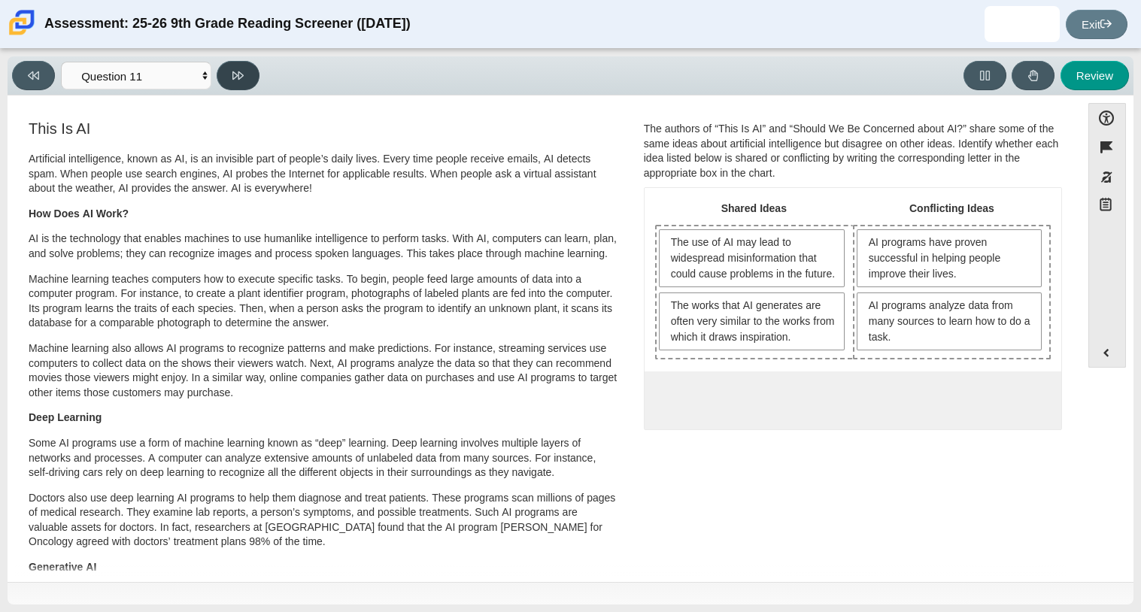
click at [250, 79] on button at bounding box center [238, 75] width 43 height 29
select select "c3effed4-44ce-4a19-bd96-1787f34e9b4c"
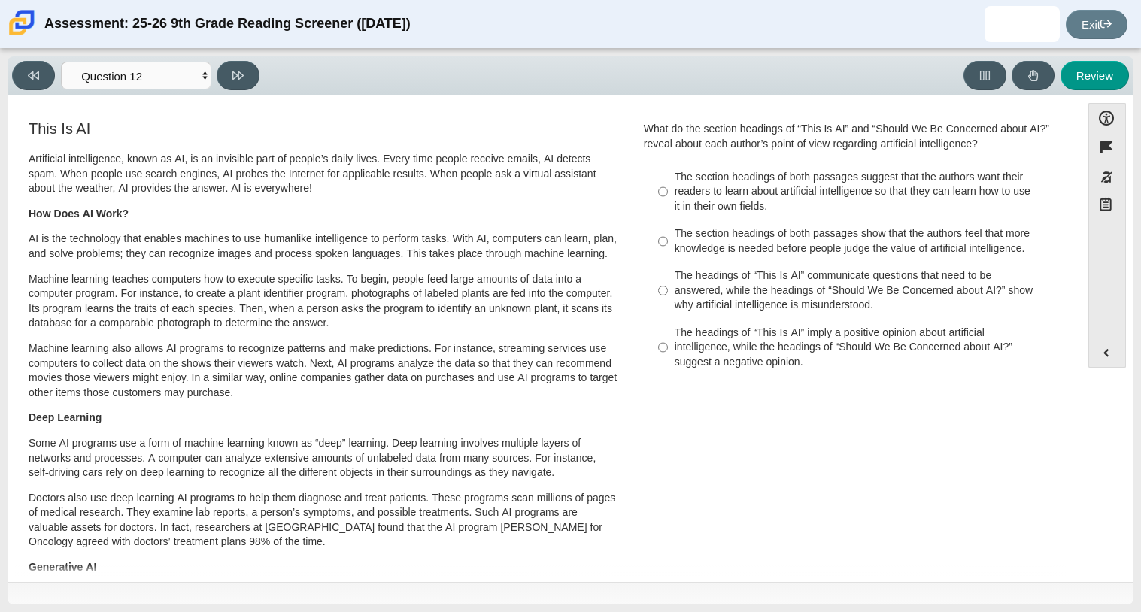
click at [875, 340] on div "The headings of “This Is AI” imply a positive opinion about artificial intellig…" at bounding box center [865, 348] width 380 height 44
click at [668, 340] on input "The headings of “This Is AI” imply a positive opinion about artificial intellig…" at bounding box center [663, 347] width 10 height 57
radio input "true"
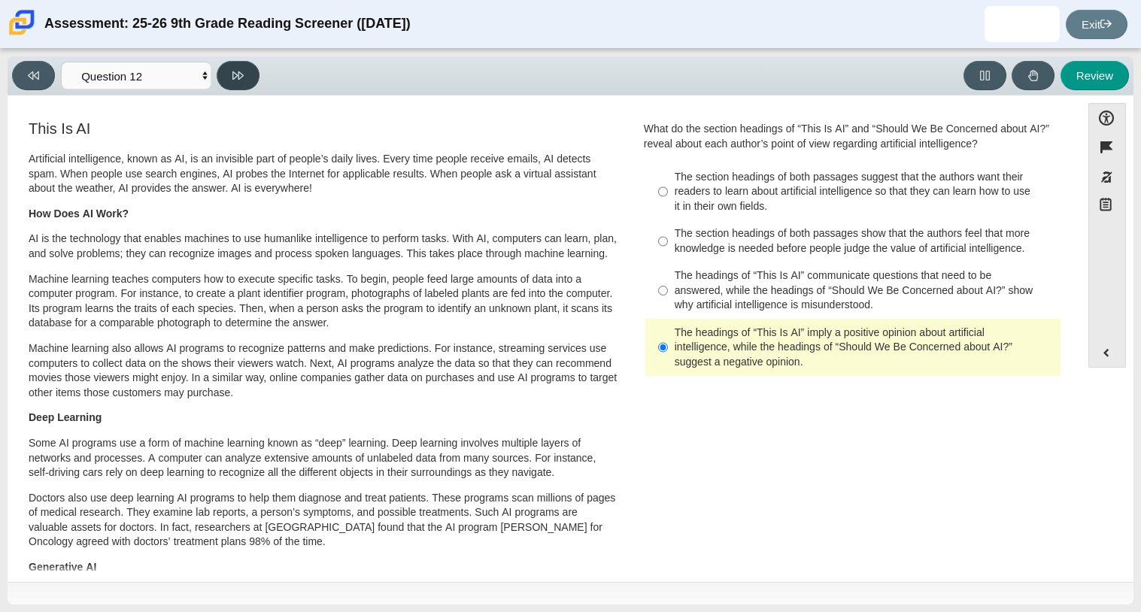
click at [237, 74] on icon at bounding box center [237, 75] width 11 height 8
select select "review"
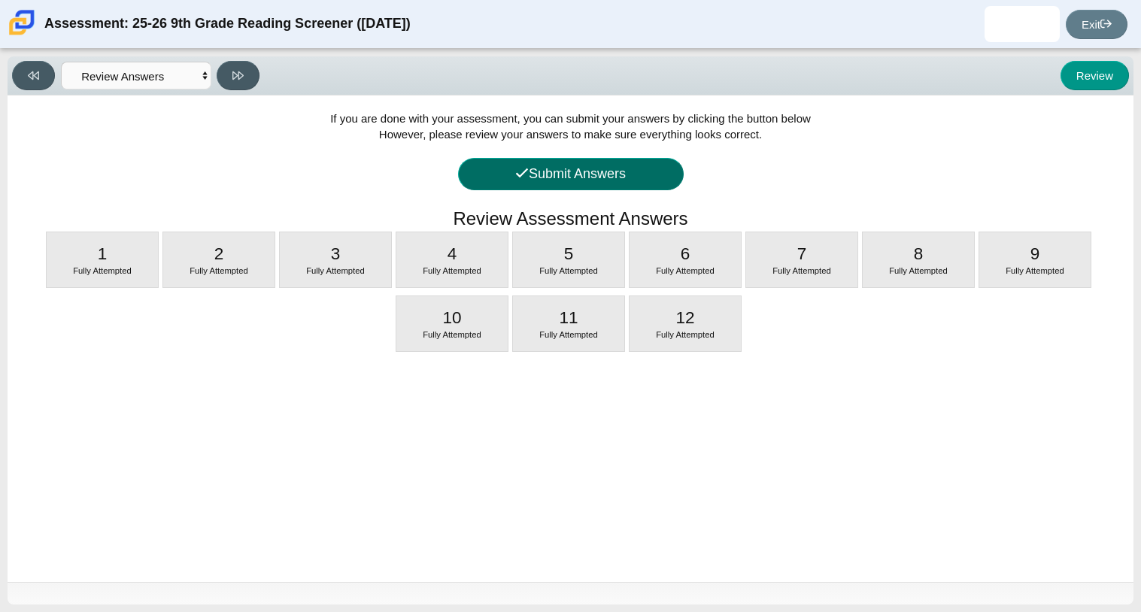
click at [524, 175] on icon at bounding box center [522, 173] width 14 height 14
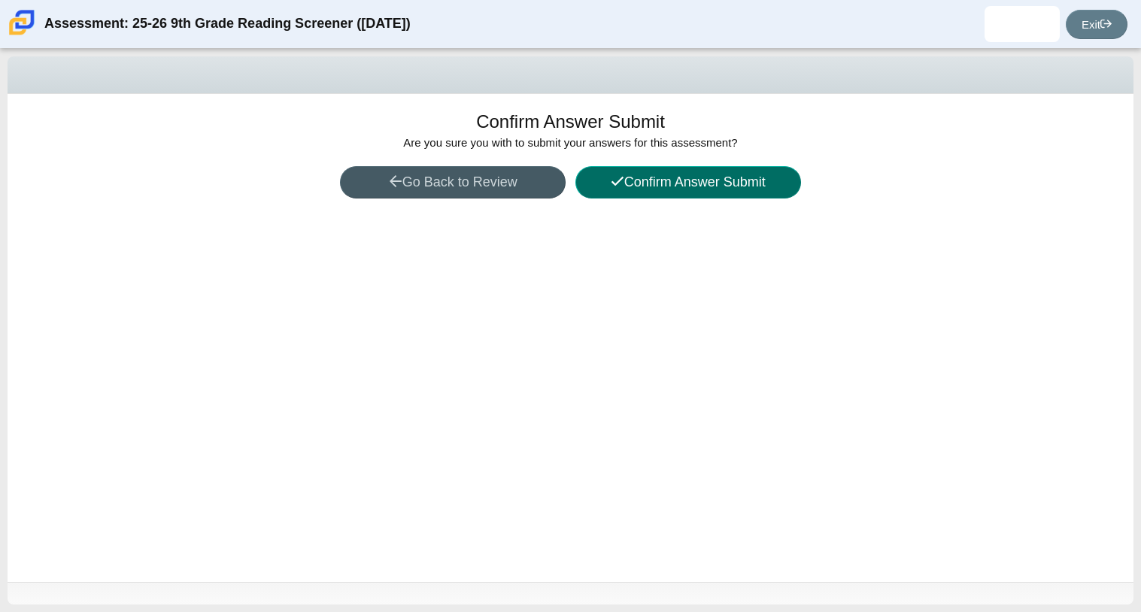
click at [645, 187] on button "Confirm Answer Submit" at bounding box center [688, 182] width 226 height 32
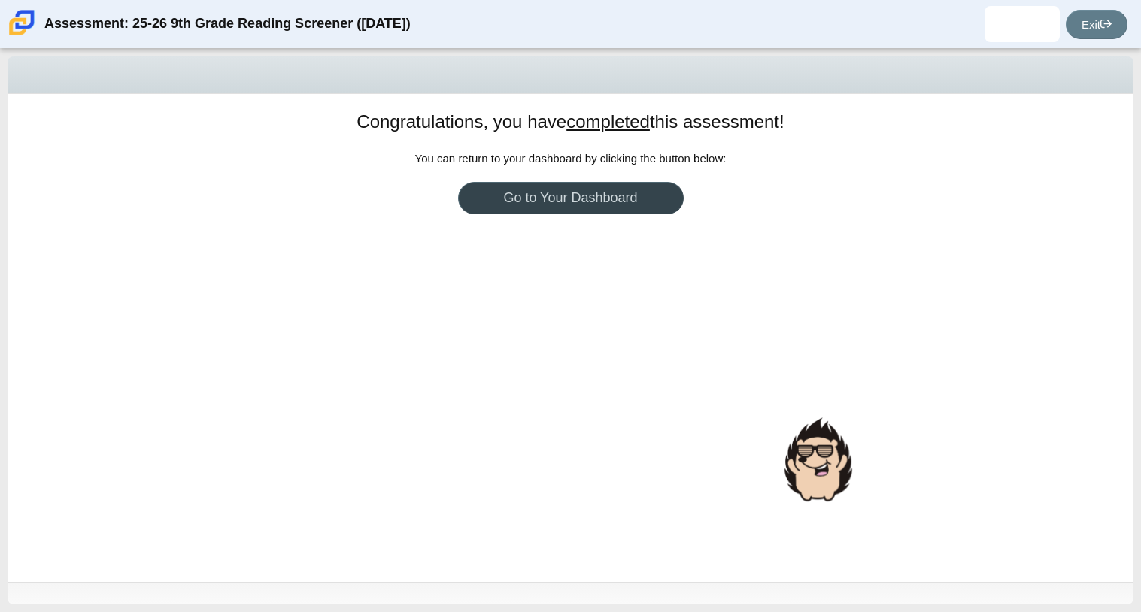
click at [648, 199] on link "Go to Your Dashboard" at bounding box center [571, 198] width 226 height 32
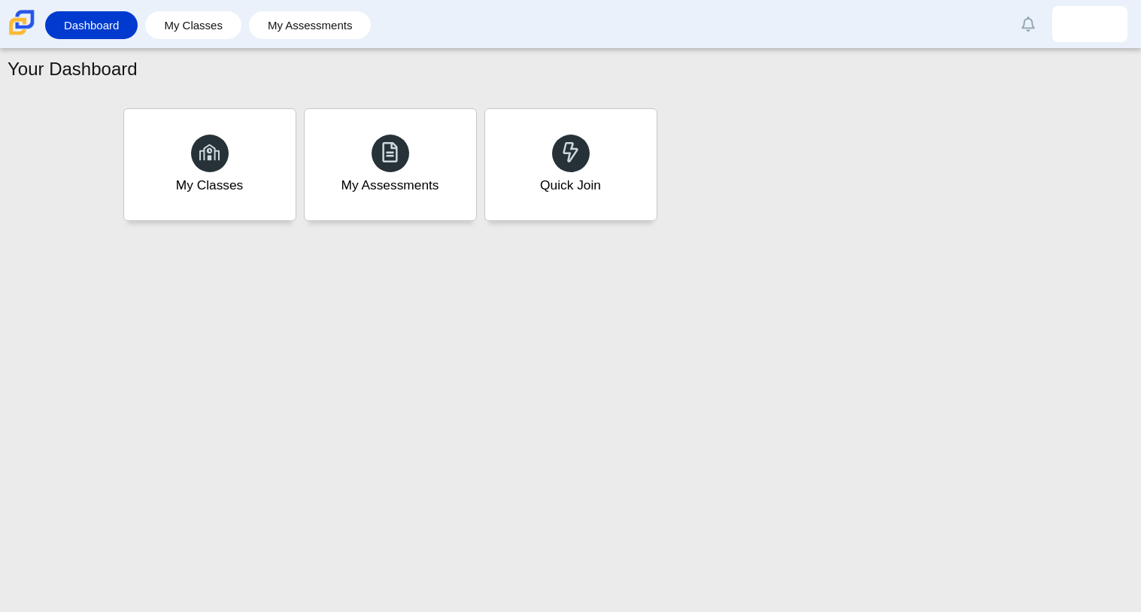
click at [111, 31] on link "Dashboard" at bounding box center [91, 25] width 77 height 28
click at [299, 22] on link "My Assessments" at bounding box center [311, 25] width 108 height 28
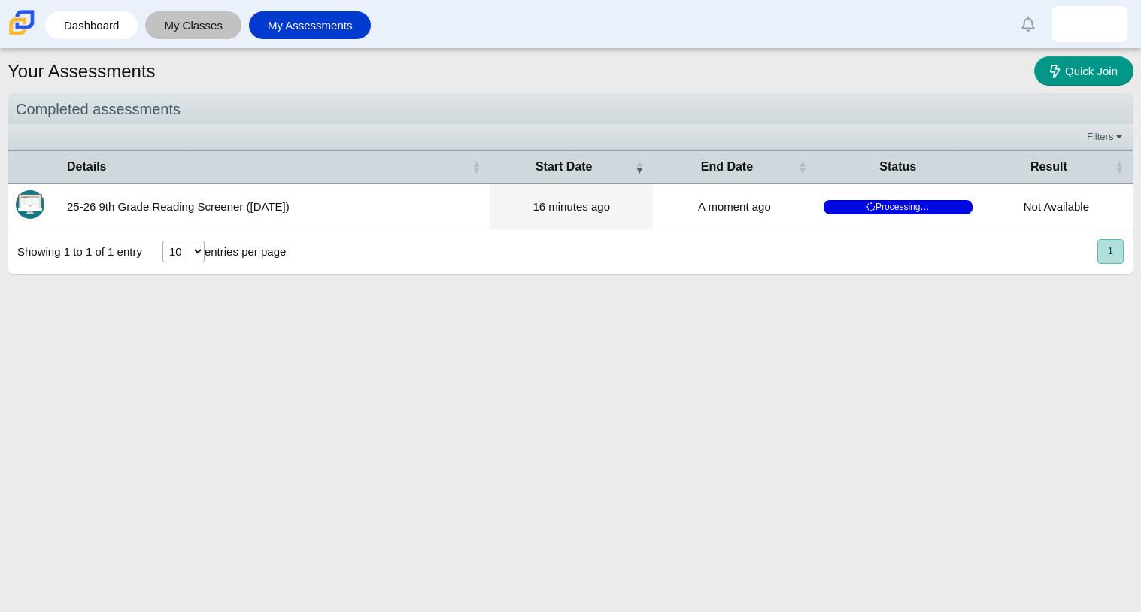
click at [208, 29] on link "My Classes" at bounding box center [193, 25] width 81 height 28
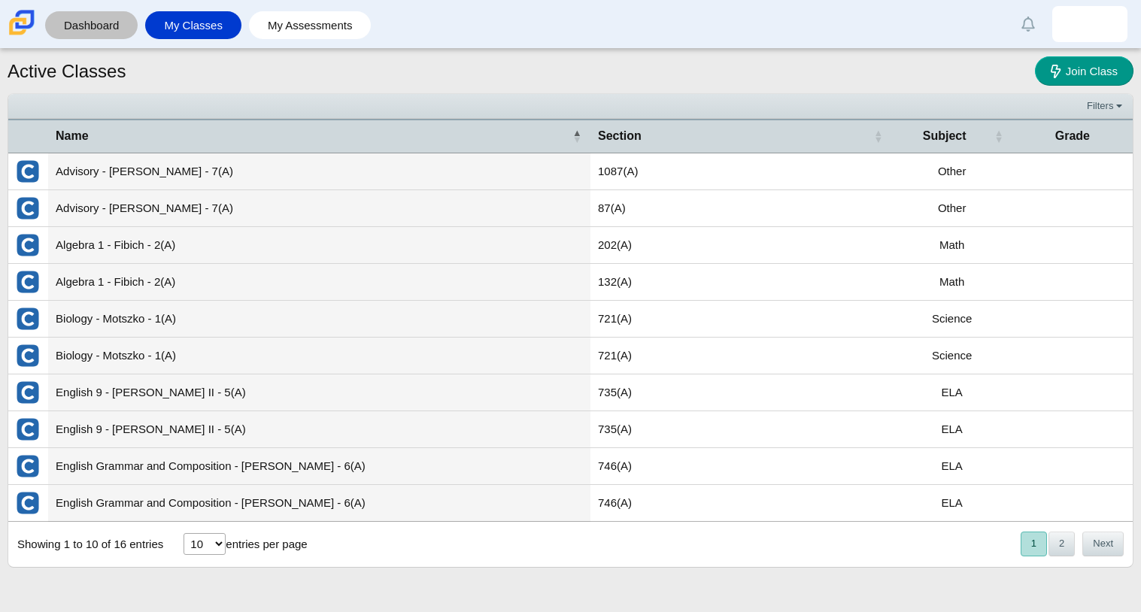
click at [116, 23] on link "Dashboard" at bounding box center [91, 25] width 77 height 28
